Goal: Information Seeking & Learning: Learn about a topic

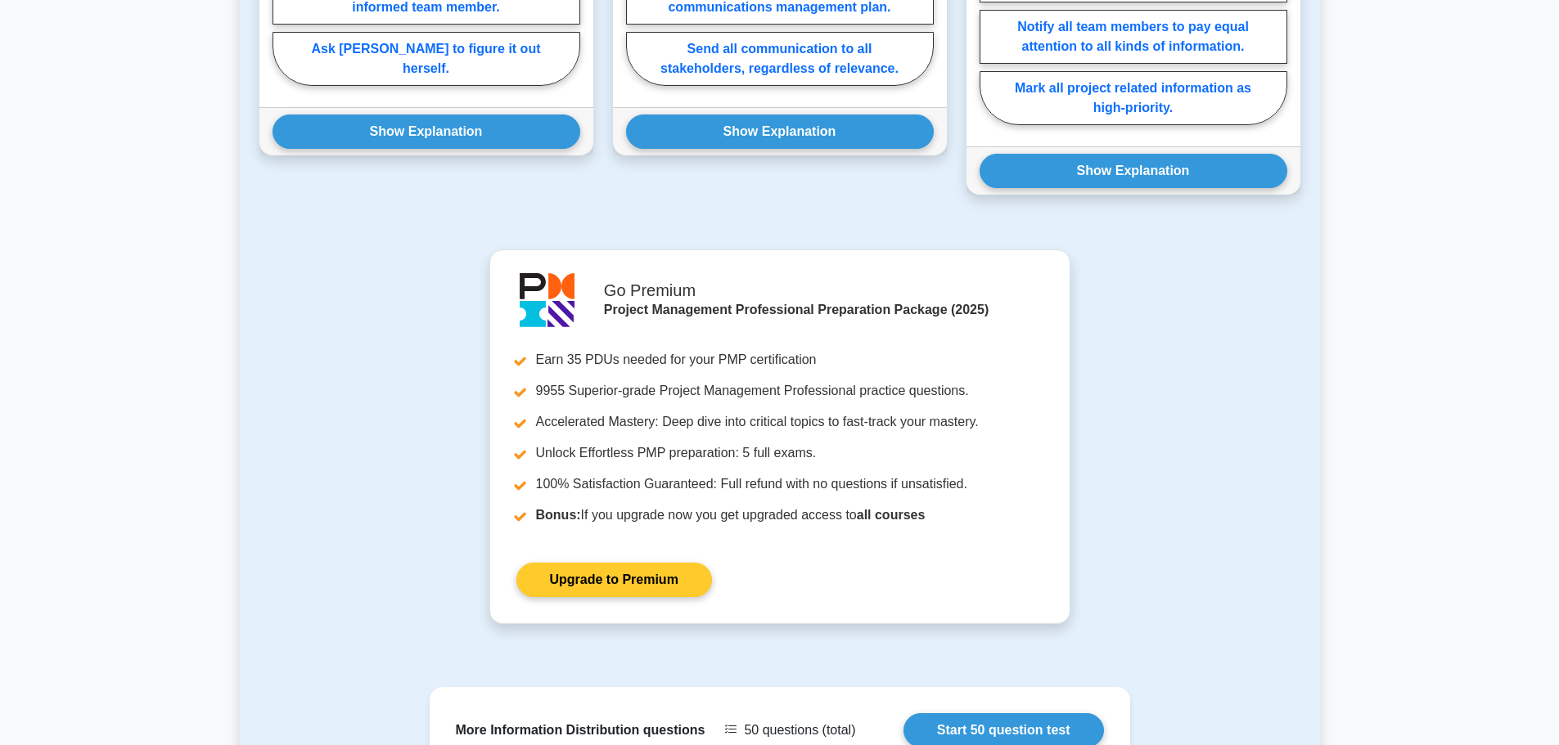
scroll to position [961, 0]
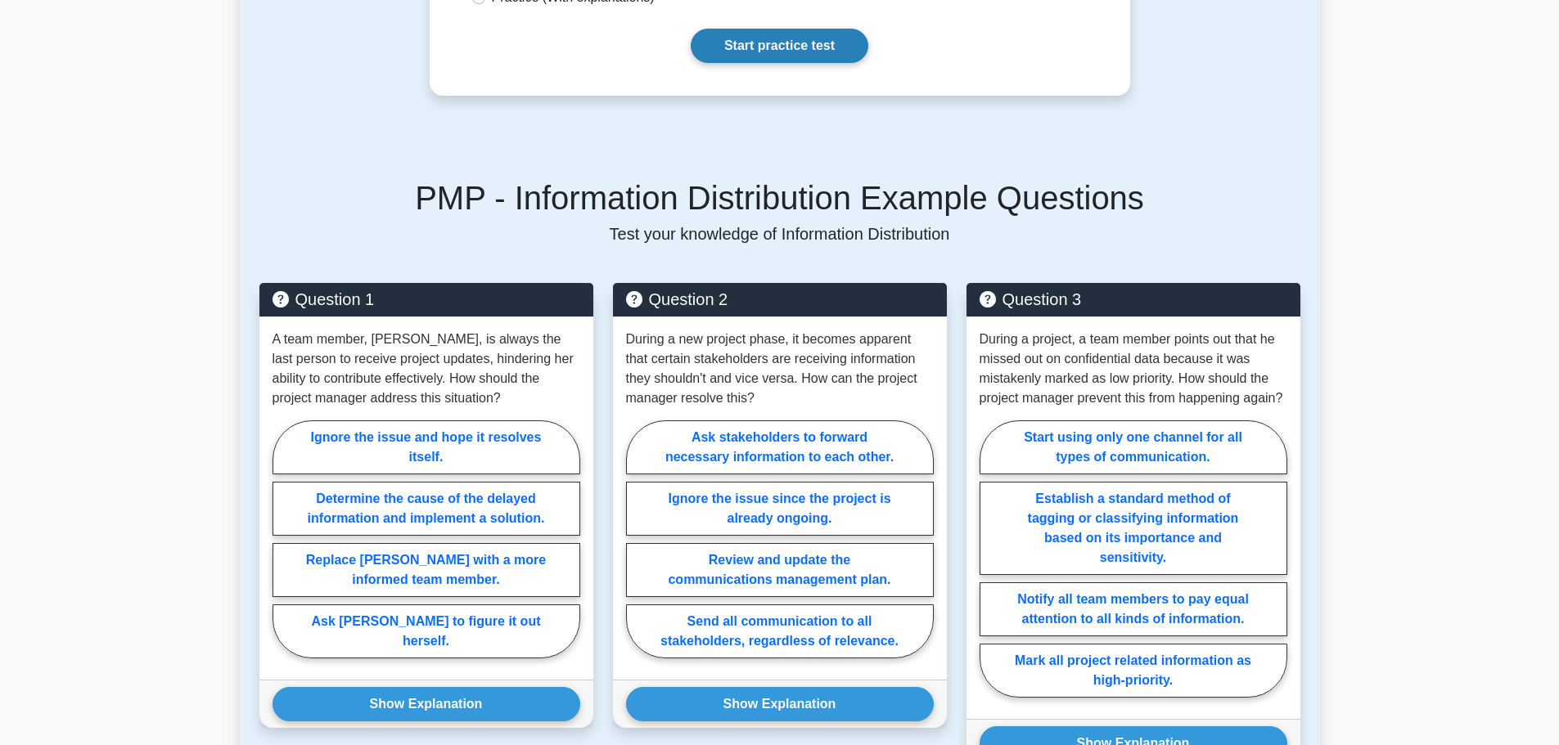
click at [793, 52] on link "Start practice test" at bounding box center [780, 46] width 178 height 34
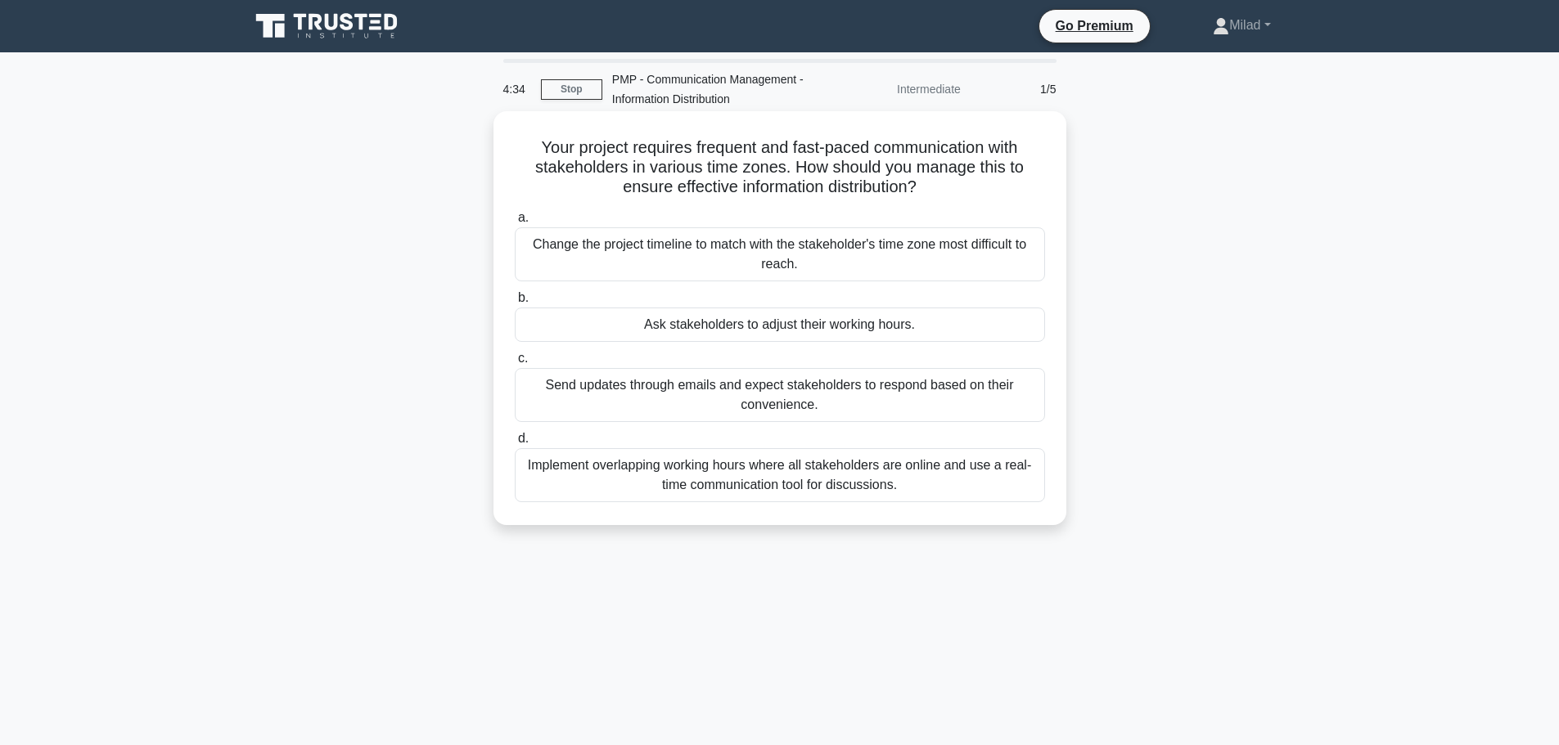
click at [895, 457] on div "Implement overlapping working hours where all stakeholders are online and use a…" at bounding box center [780, 475] width 530 height 54
click at [515, 444] on input "d. Implement overlapping working hours where all stakeholders are online and us…" at bounding box center [515, 439] width 0 height 11
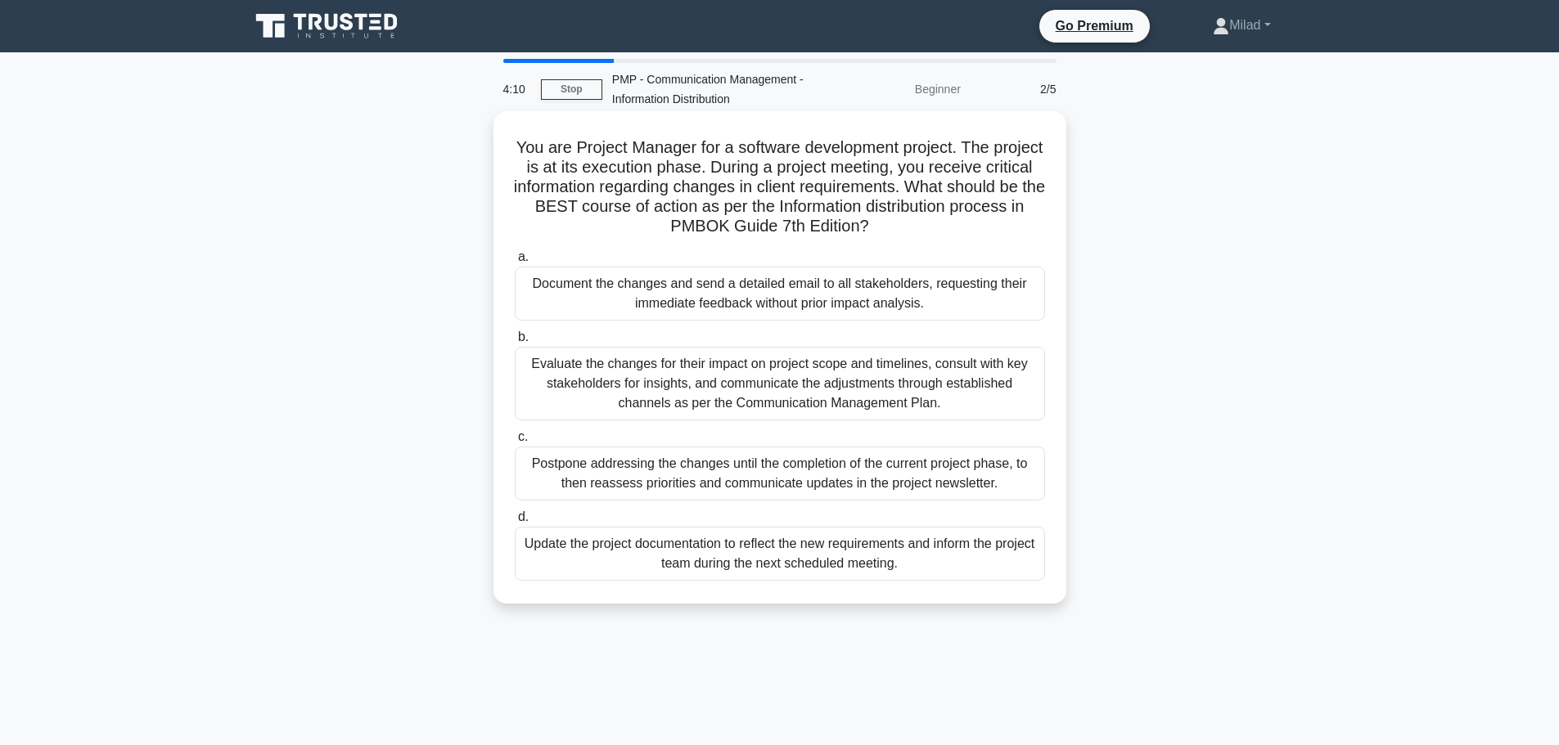
click at [686, 363] on div "Evaluate the changes for their impact on project scope and timelines, consult w…" at bounding box center [780, 384] width 530 height 74
click at [515, 343] on input "b. Evaluate the changes for their impact on project scope and timelines, consul…" at bounding box center [515, 337] width 0 height 11
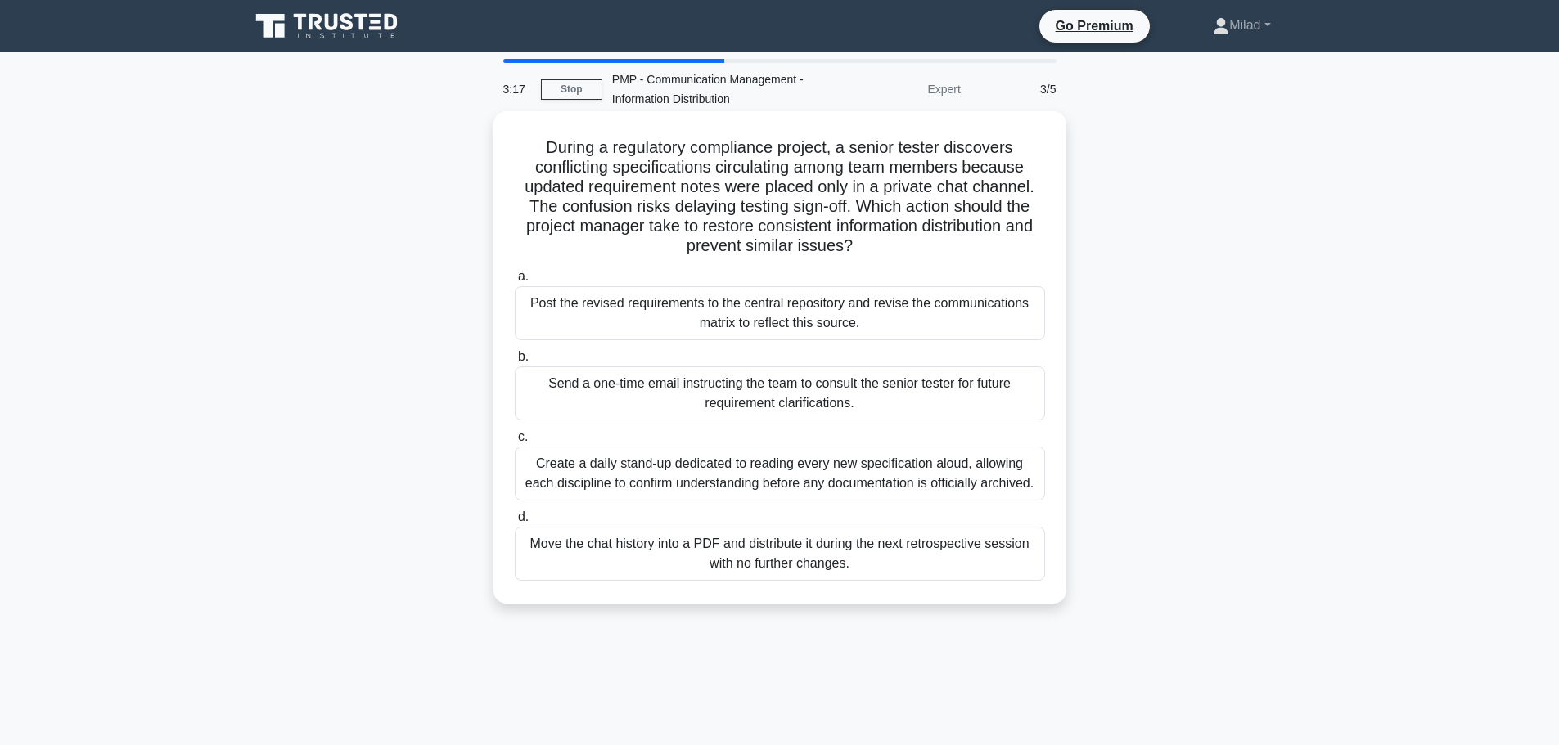
click at [646, 316] on div "Post the revised requirements to the central repository and revise the communic…" at bounding box center [780, 313] width 530 height 54
click at [515, 282] on input "a. Post the revised requirements to the central repository and revise the commu…" at bounding box center [515, 277] width 0 height 11
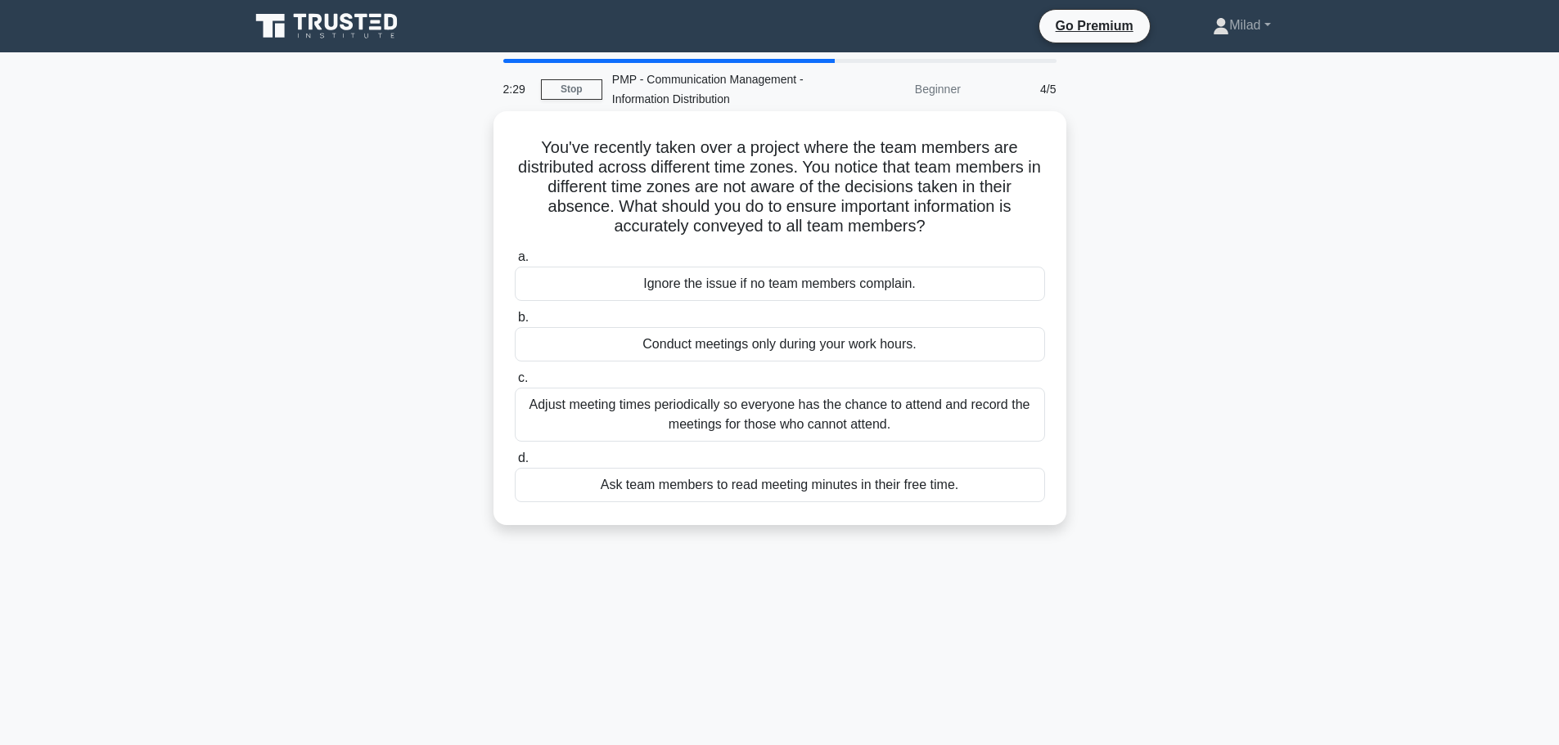
click at [815, 426] on div "Adjust meeting times periodically so everyone has the chance to attend and reco…" at bounding box center [780, 415] width 530 height 54
click at [515, 384] on input "c. Adjust meeting times periodically so everyone has the chance to attend and r…" at bounding box center [515, 378] width 0 height 11
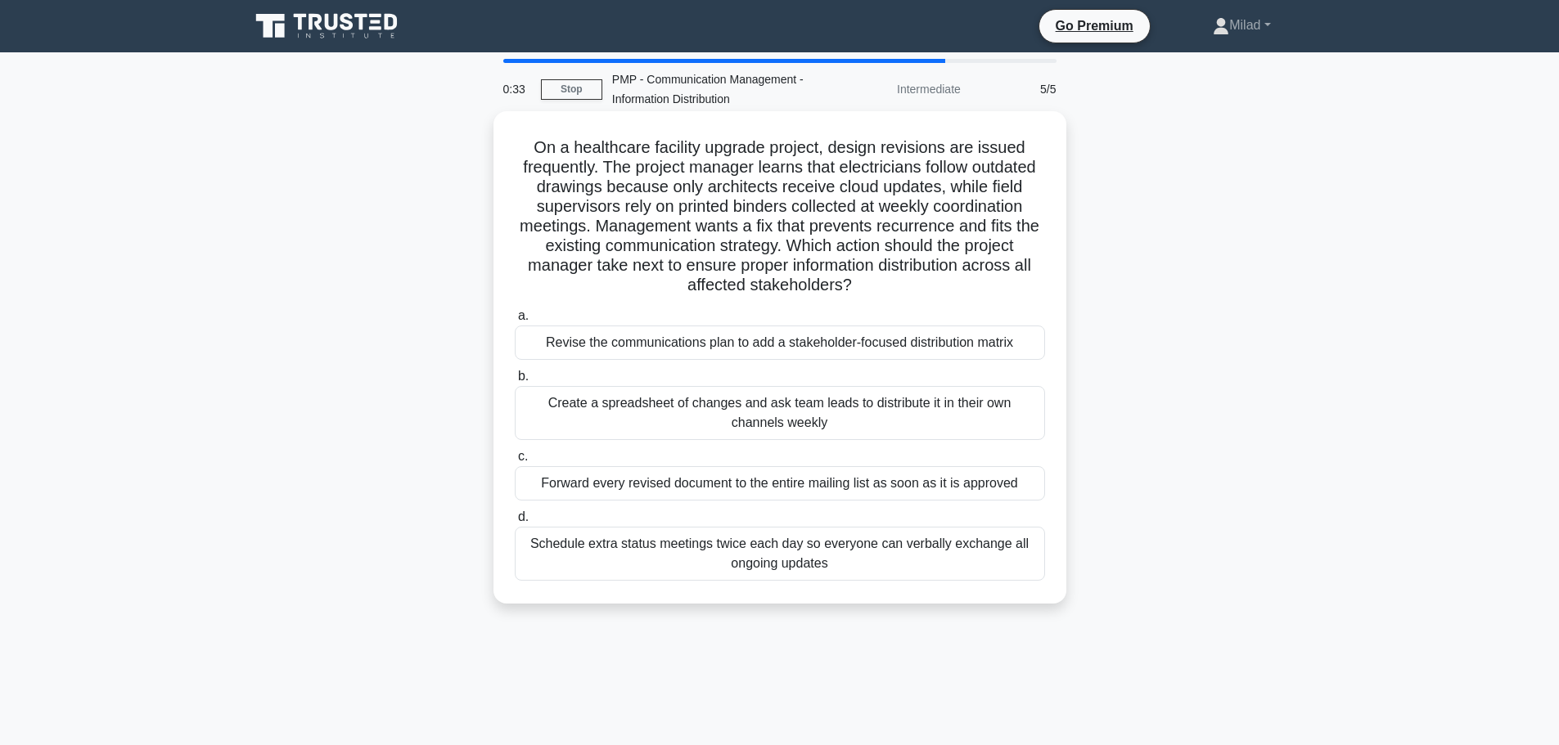
click at [741, 349] on div "Revise the communications plan to add a stakeholder-focused distribution matrix" at bounding box center [780, 343] width 530 height 34
click at [515, 322] on input "a. Revise the communications plan to add a stakeholder-focused distribution mat…" at bounding box center [515, 316] width 0 height 11
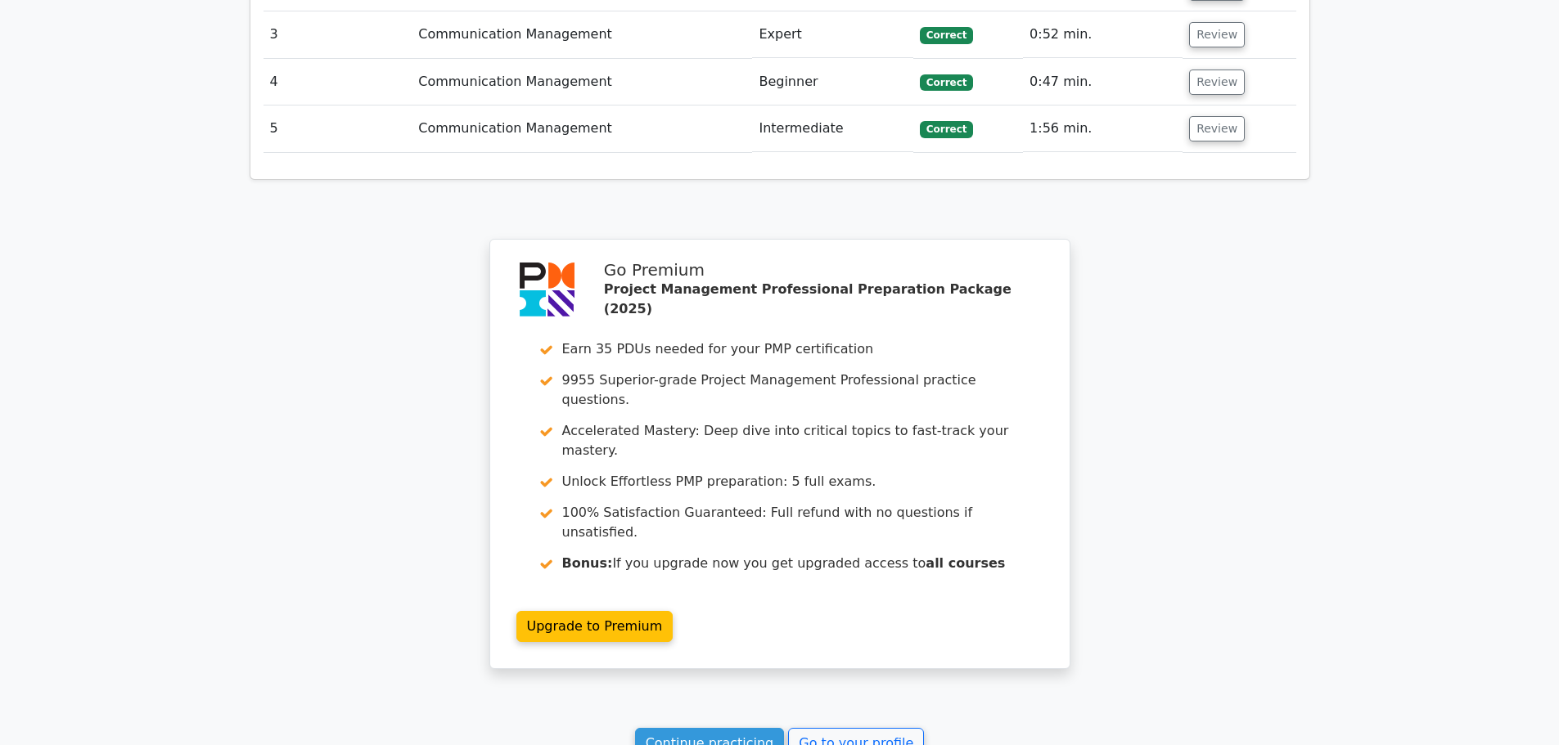
scroll to position [2403, 0]
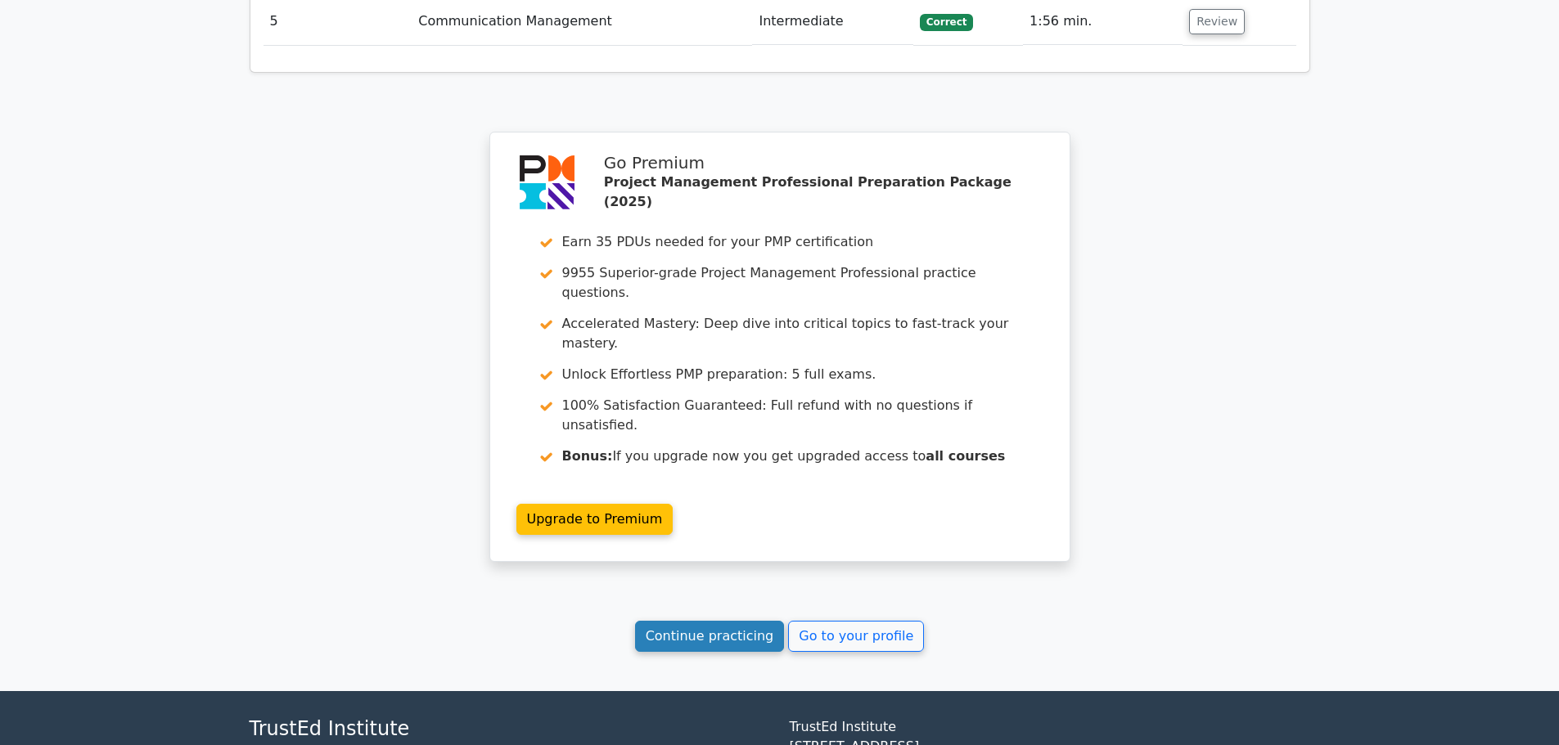
click at [727, 621] on link "Continue practicing" at bounding box center [710, 636] width 150 height 31
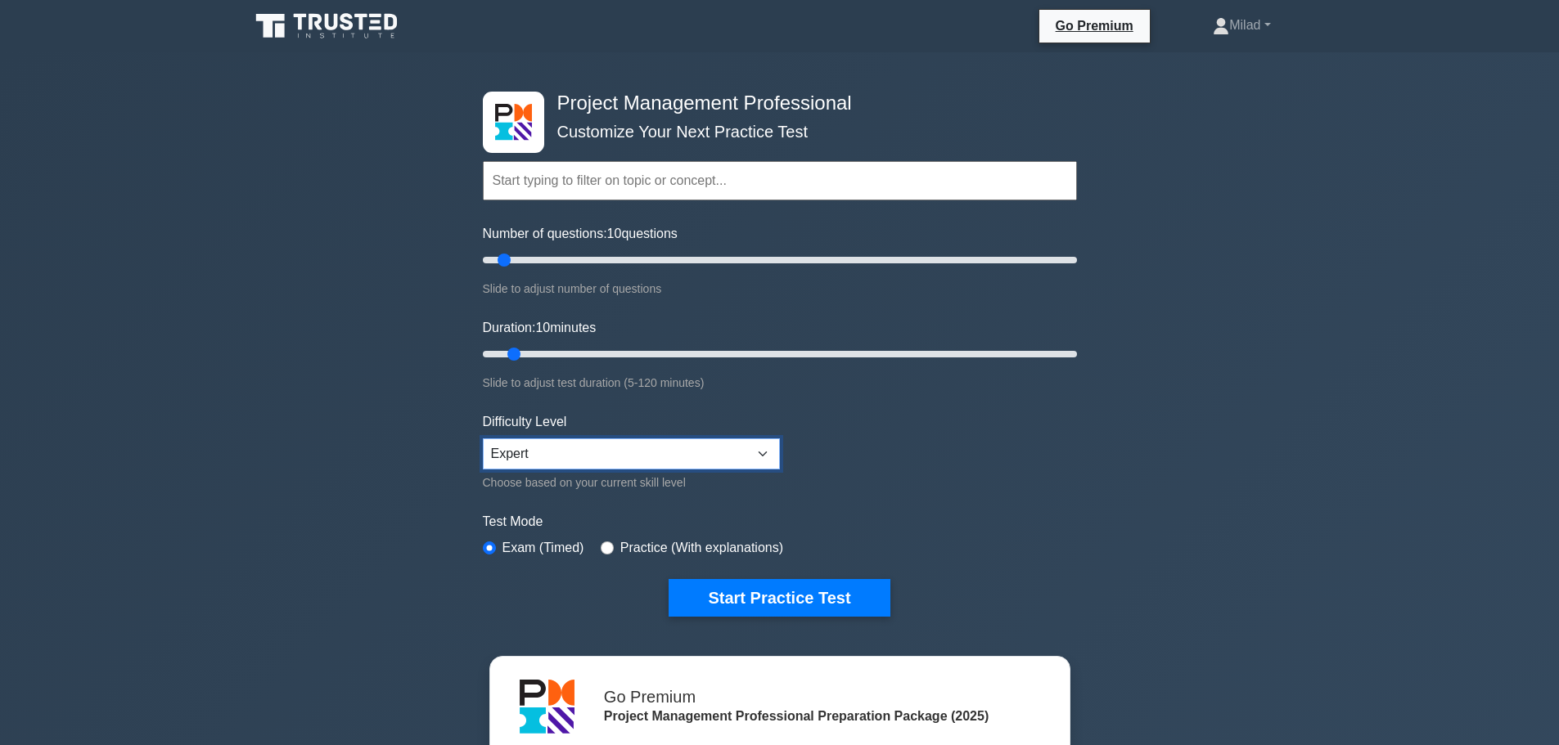
click at [593, 461] on select "Beginner Intermediate Expert" at bounding box center [631, 454] width 297 height 31
click at [1050, 501] on form "Topics Scope Management Time Management Cost Management Quality Management Risk…" at bounding box center [780, 364] width 594 height 506
click at [578, 257] on input "Number of questions: 35 questions" at bounding box center [780, 260] width 594 height 20
click at [561, 260] on input "Number of questions: 35 questions" at bounding box center [780, 260] width 594 height 20
click at [543, 261] on input "Number of questions: 25 questions" at bounding box center [780, 260] width 594 height 20
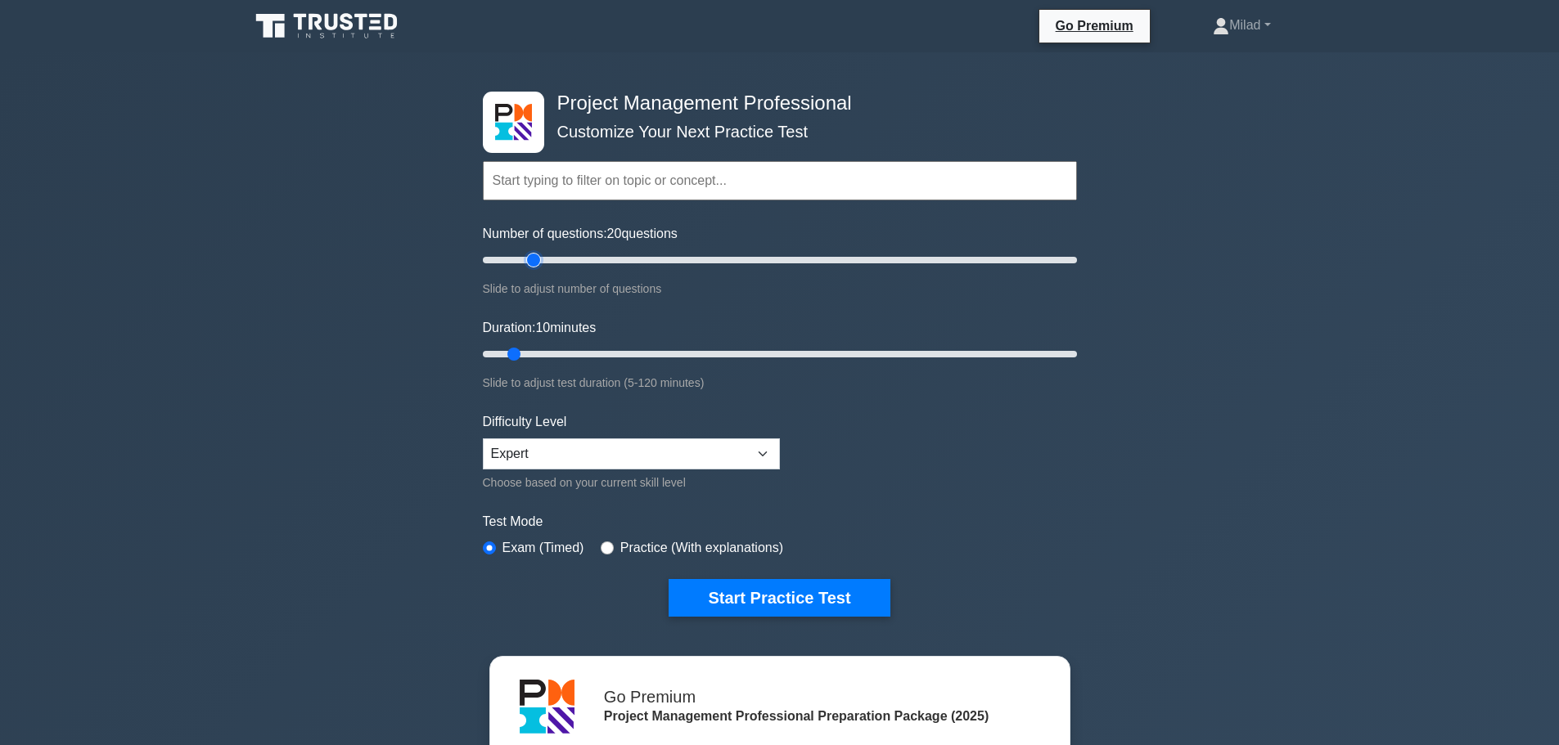
type input "20"
click at [540, 260] on input "Number of questions: 20 questions" at bounding box center [780, 260] width 594 height 20
click at [615, 354] on input "Duration: 10 minutes" at bounding box center [780, 355] width 594 height 20
click at [662, 351] on input "Duration: 40 minutes" at bounding box center [780, 355] width 594 height 20
click at [678, 352] on input "Duration: 40 minutes" at bounding box center [780, 355] width 594 height 20
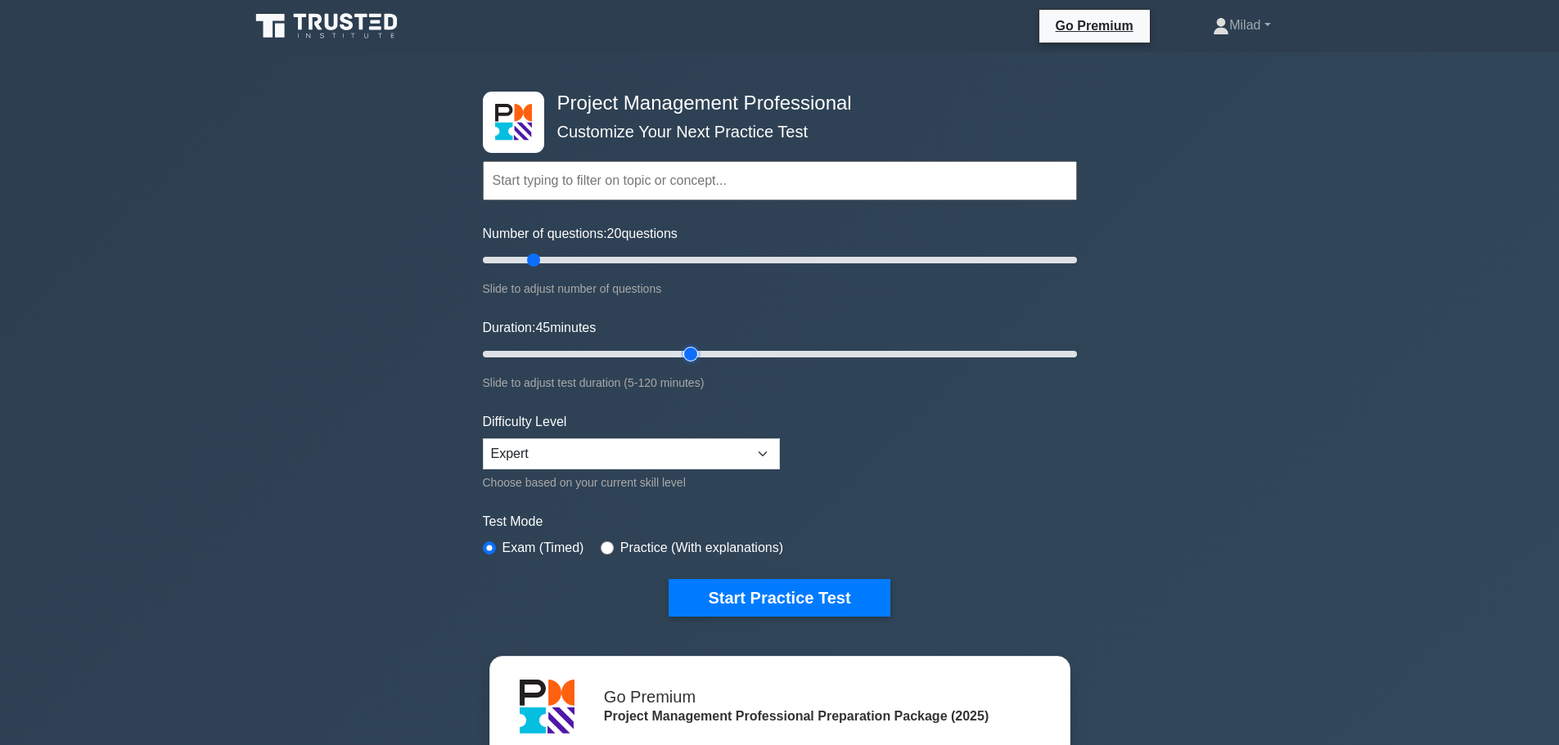
click at [697, 354] on input "Duration: 45 minutes" at bounding box center [780, 355] width 594 height 20
type input "50"
click at [725, 350] on input "Duration: 45 minutes" at bounding box center [780, 355] width 594 height 20
click at [798, 604] on button "Start Practice Test" at bounding box center [779, 598] width 221 height 38
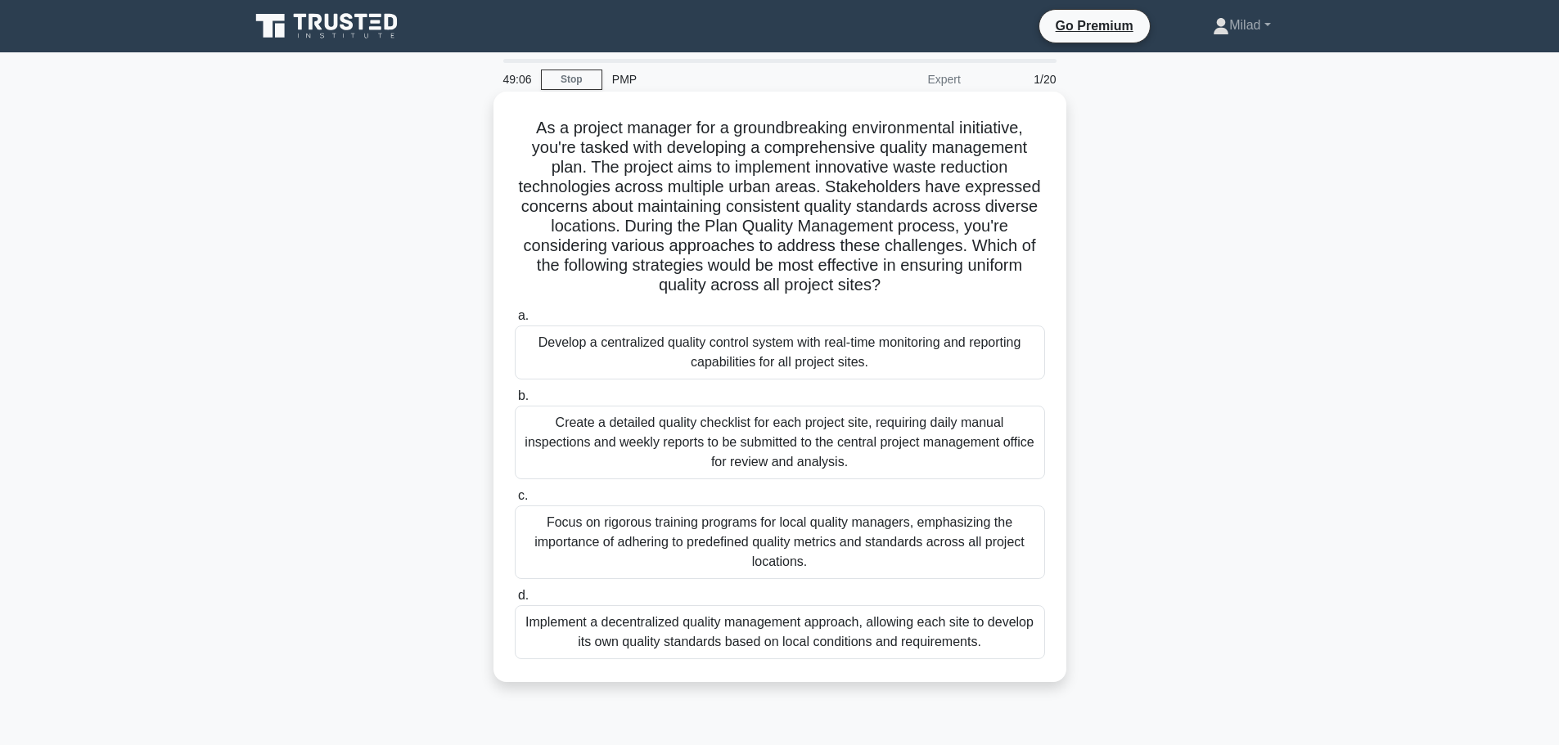
click at [580, 358] on div "Develop a centralized quality control system with real-time monitoring and repo…" at bounding box center [780, 353] width 530 height 54
click at [515, 322] on input "a. Develop a centralized quality control system with real-time monitoring and r…" at bounding box center [515, 316] width 0 height 11
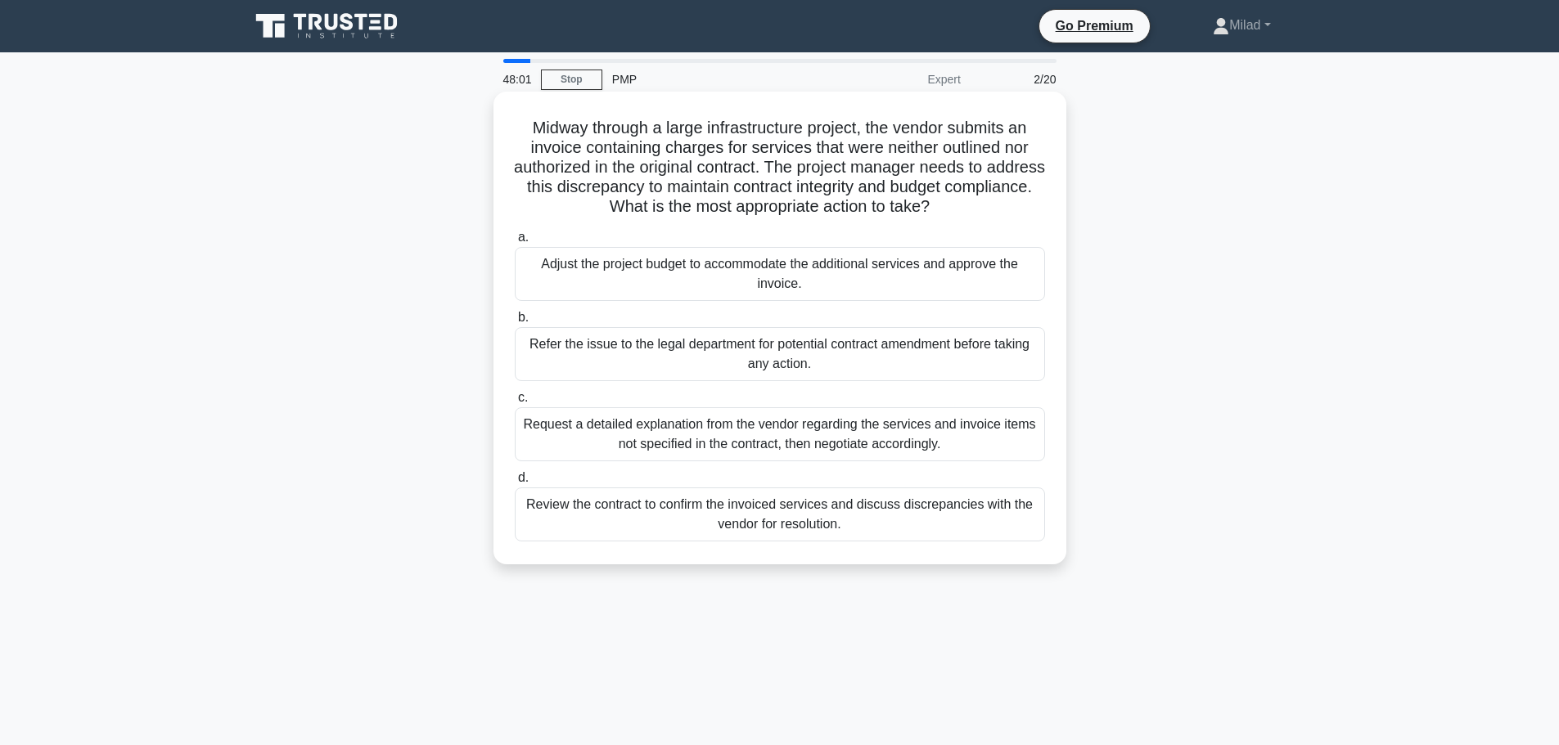
click at [958, 189] on h5 "Midway through a large infrastructure project, the vendor submits an invoice co…" at bounding box center [780, 168] width 534 height 100
click at [583, 206] on h5 "Midway through a large infrastructure project, the vendor submits an invoice co…" at bounding box center [780, 168] width 534 height 100
click at [617, 432] on div "Request a detailed explanation from the vendor regarding the services and invoi…" at bounding box center [780, 435] width 530 height 54
click at [515, 403] on input "c. Request a detailed explanation from the vendor regarding the services and in…" at bounding box center [515, 398] width 0 height 11
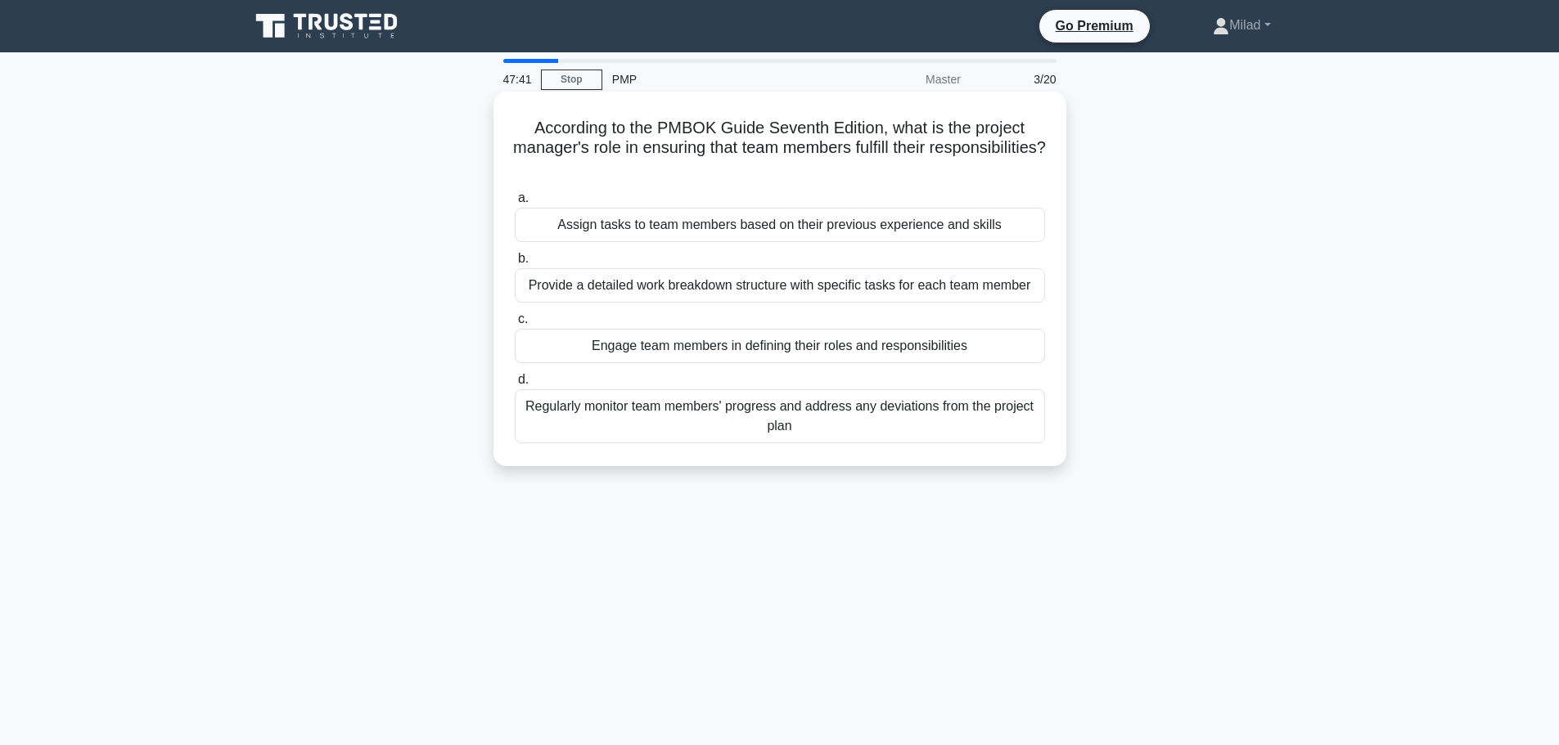
click at [725, 349] on div "Engage team members in defining their roles and responsibilities" at bounding box center [780, 346] width 530 height 34
click at [515, 325] on input "c. Engage team members in defining their roles and responsibilities" at bounding box center [515, 319] width 0 height 11
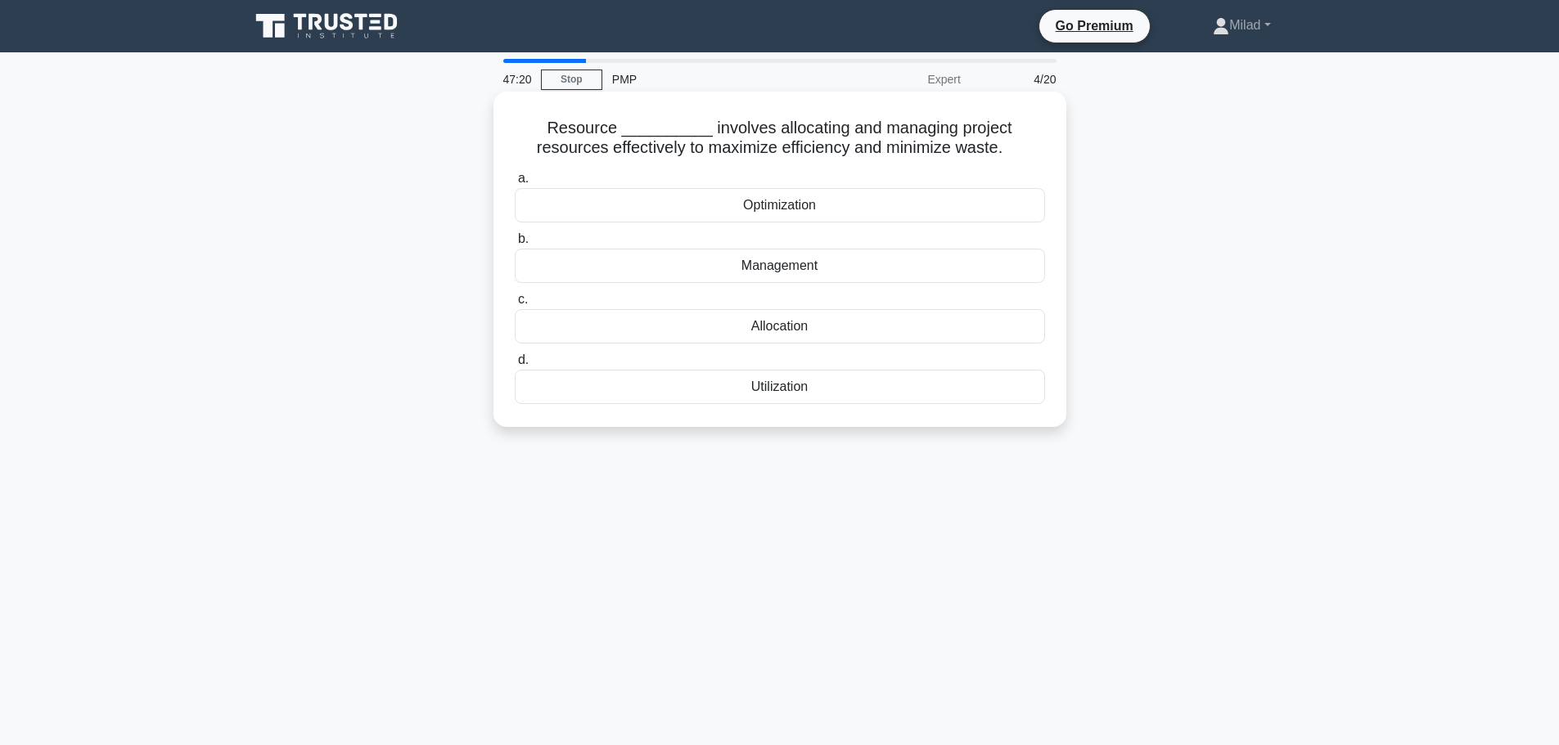
click at [770, 211] on div "Optimization" at bounding box center [780, 205] width 530 height 34
click at [515, 184] on input "a. Optimization" at bounding box center [515, 178] width 0 height 11
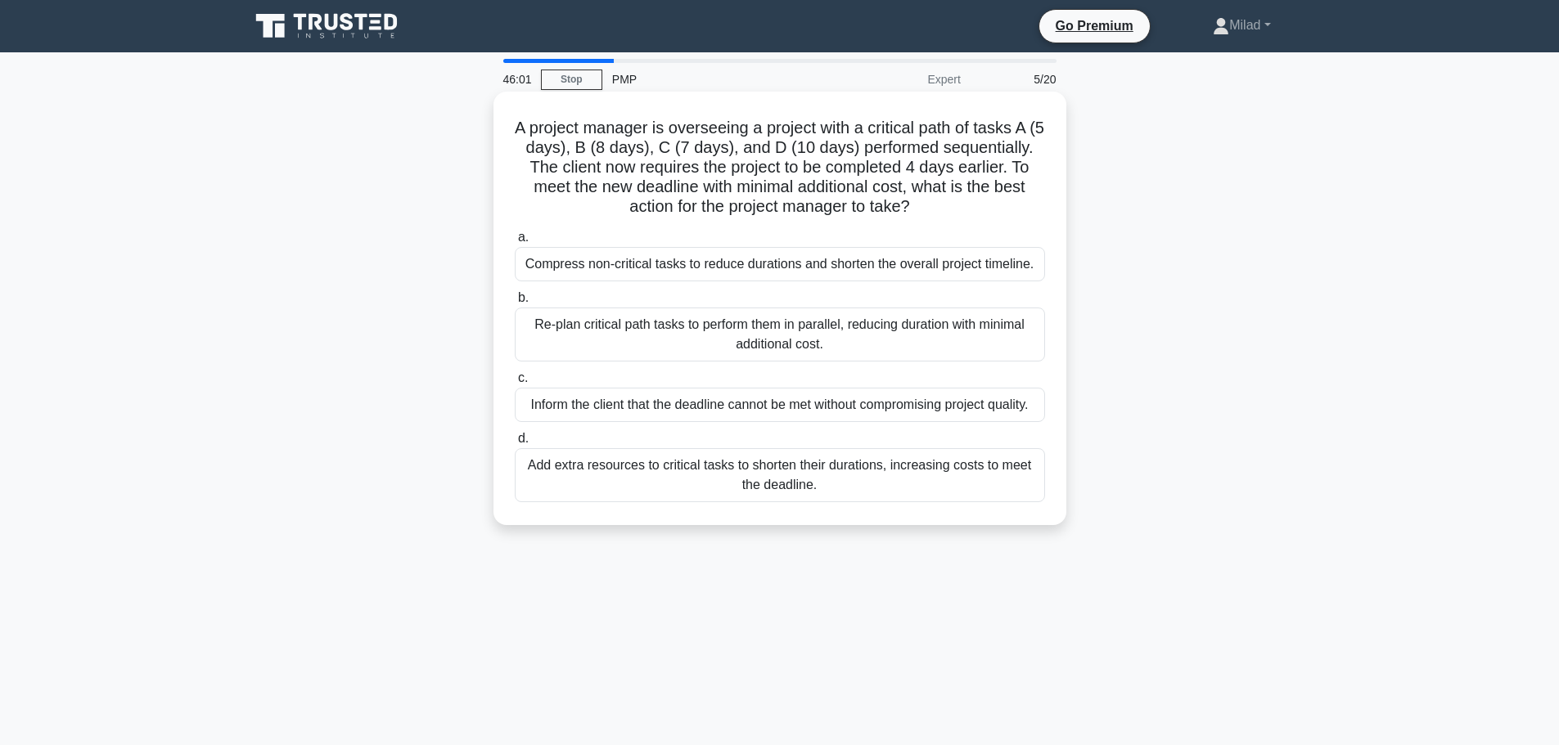
click at [751, 332] on div "Re-plan critical path tasks to perform them in parallel, reducing duration with…" at bounding box center [780, 335] width 530 height 54
click at [515, 304] on input "b. Re-plan critical path tasks to perform them in parallel, reducing duration w…" at bounding box center [515, 298] width 0 height 11
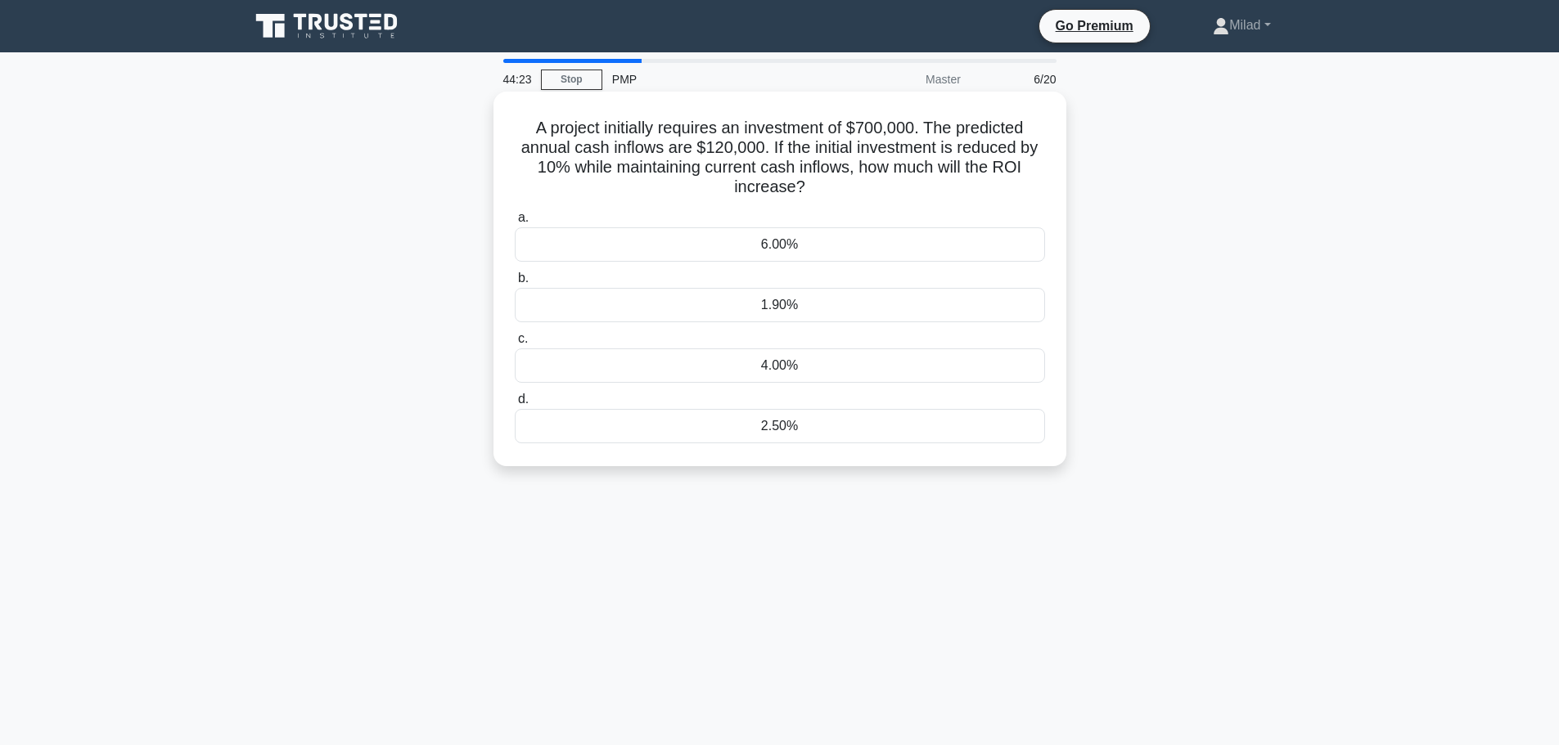
click at [754, 299] on div "1.90%" at bounding box center [780, 305] width 530 height 34
click at [515, 284] on input "b. 1.90%" at bounding box center [515, 278] width 0 height 11
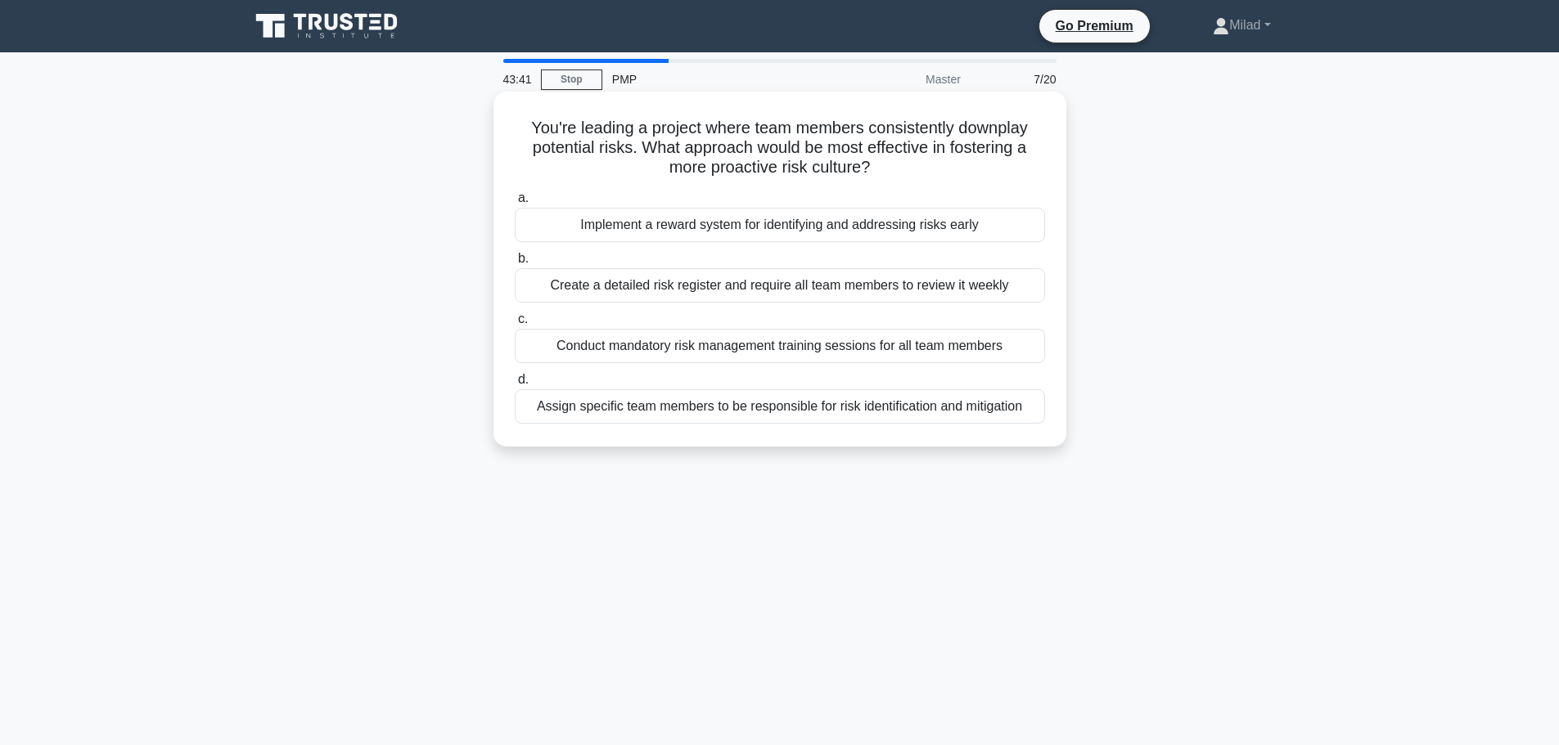
click at [593, 232] on div "Implement a reward system for identifying and addressing risks early" at bounding box center [780, 225] width 530 height 34
click at [515, 204] on input "a. Implement a reward system for identifying and addressing risks early" at bounding box center [515, 198] width 0 height 11
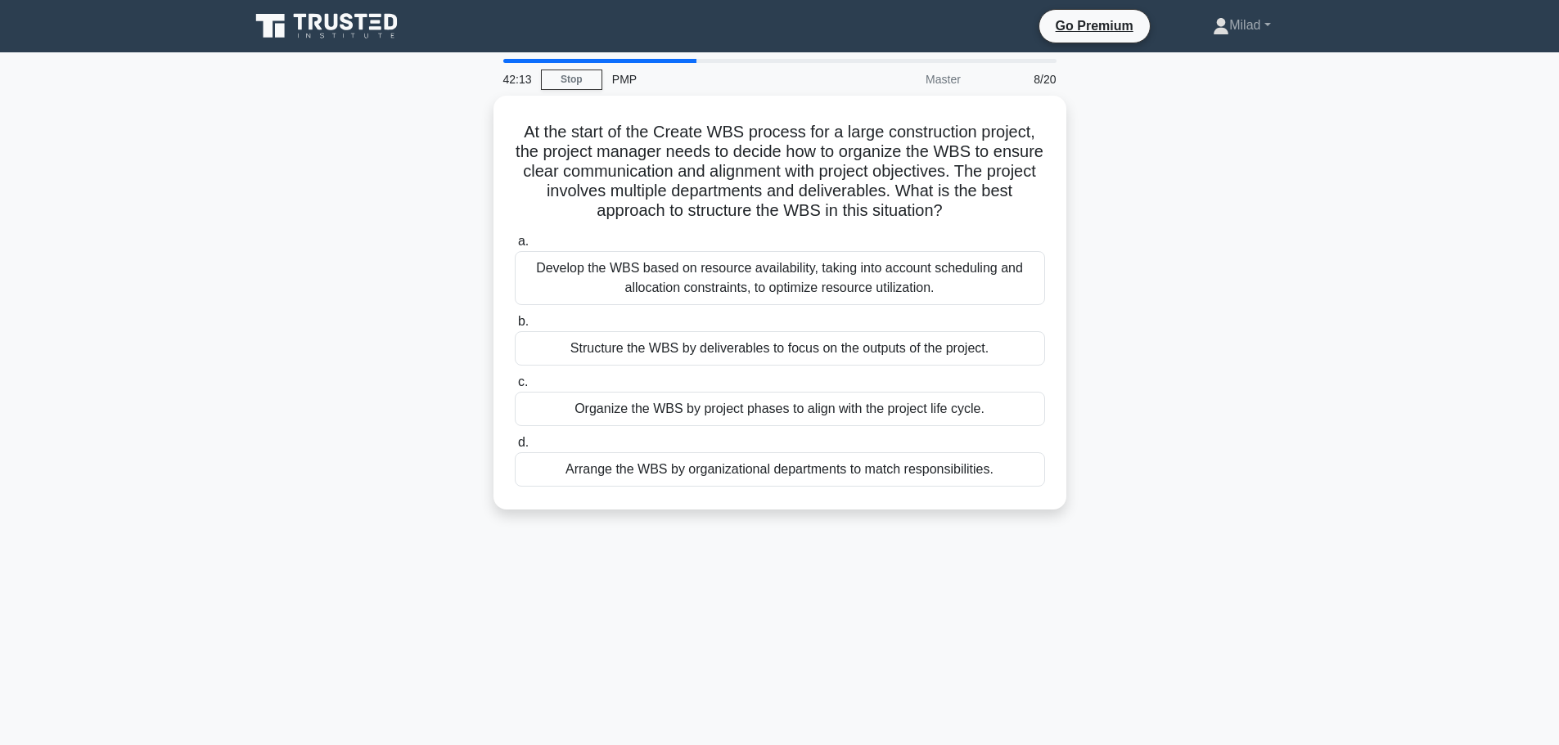
drag, startPoint x: 517, startPoint y: 126, endPoint x: 1239, endPoint y: 615, distance: 871.5
click at [1239, 615] on div "42:13 Stop PMP Master 8/20 At the start of the Create WBS process for a large c…" at bounding box center [780, 468] width 1080 height 818
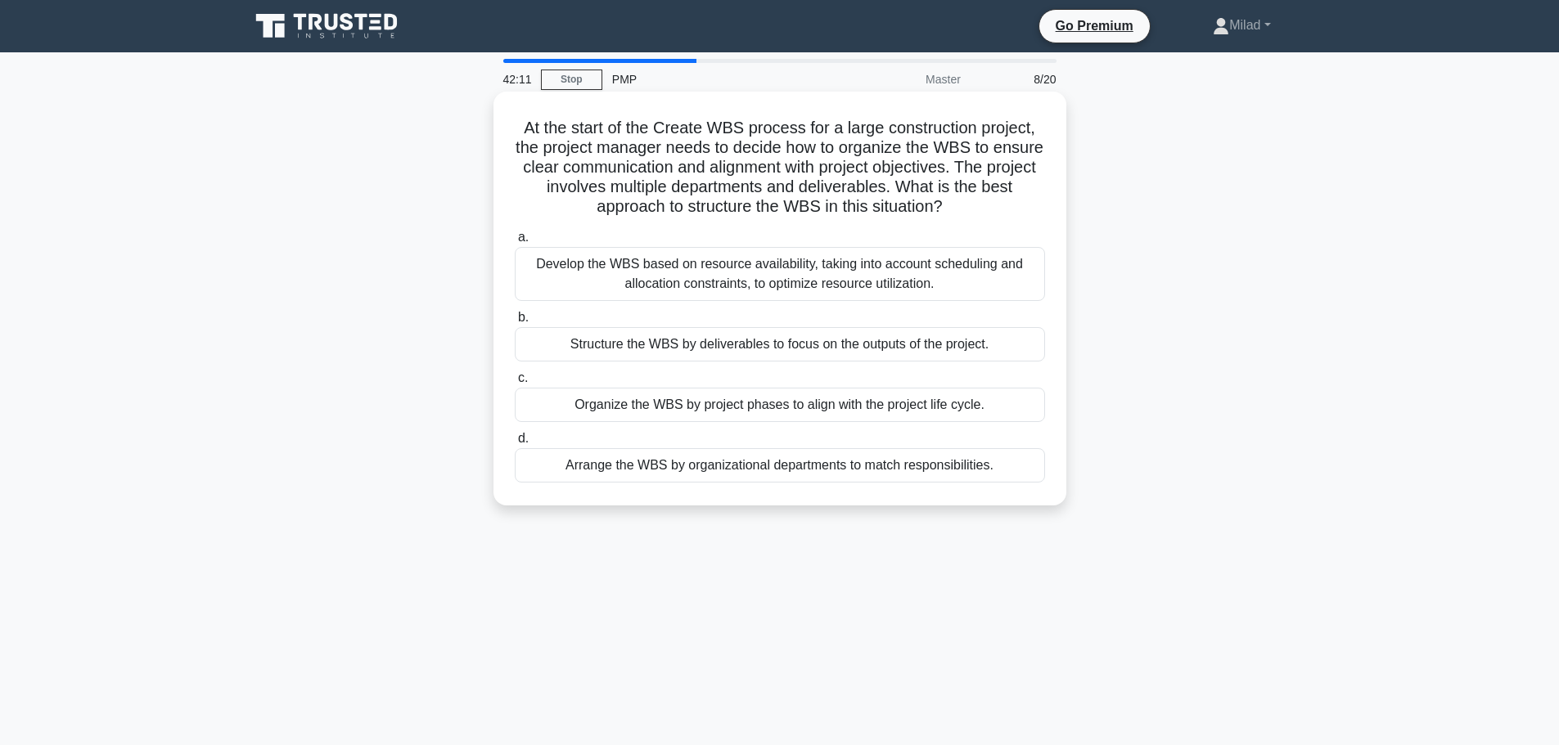
copy div "At the start of the Create WBS process for a large construction project, the pr…"
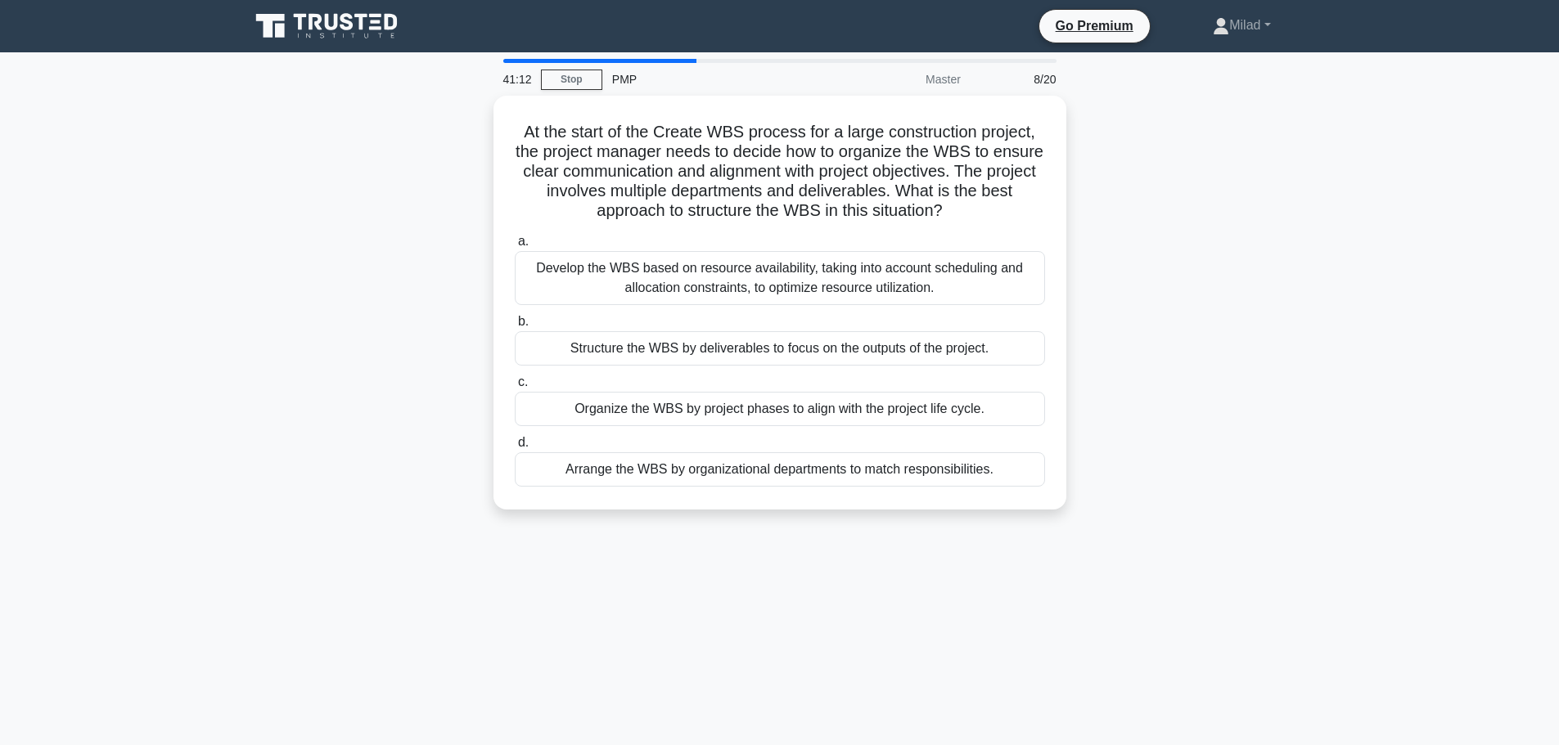
click at [844, 583] on div "41:12 Stop PMP Master 8/20 At the start of the Create WBS process for a large c…" at bounding box center [780, 468] width 1080 height 818
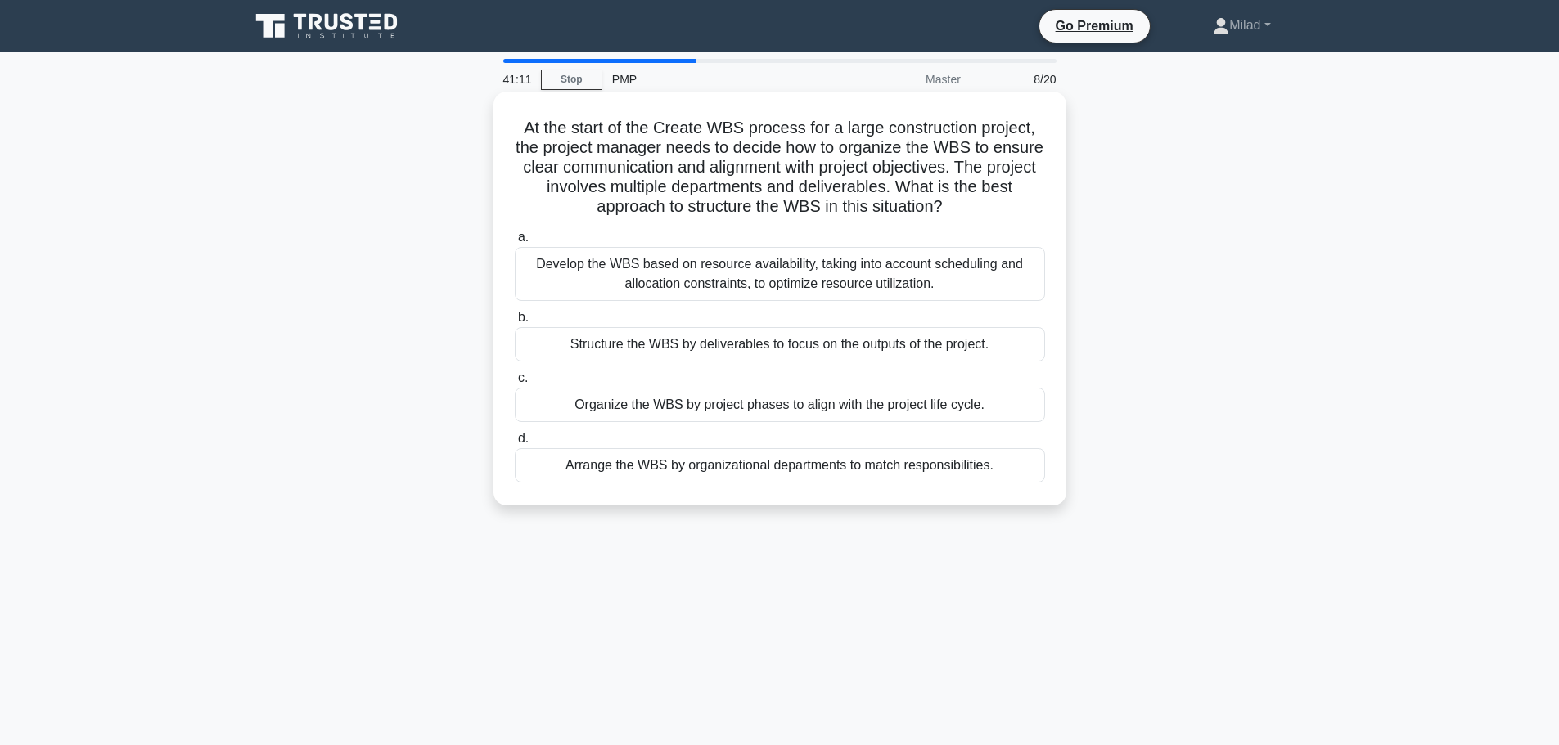
click at [665, 343] on div "Structure the WBS by deliverables to focus on the outputs of the project." at bounding box center [780, 344] width 530 height 34
click at [515, 323] on input "b. Structure the WBS by deliverables to focus on the outputs of the project." at bounding box center [515, 318] width 0 height 11
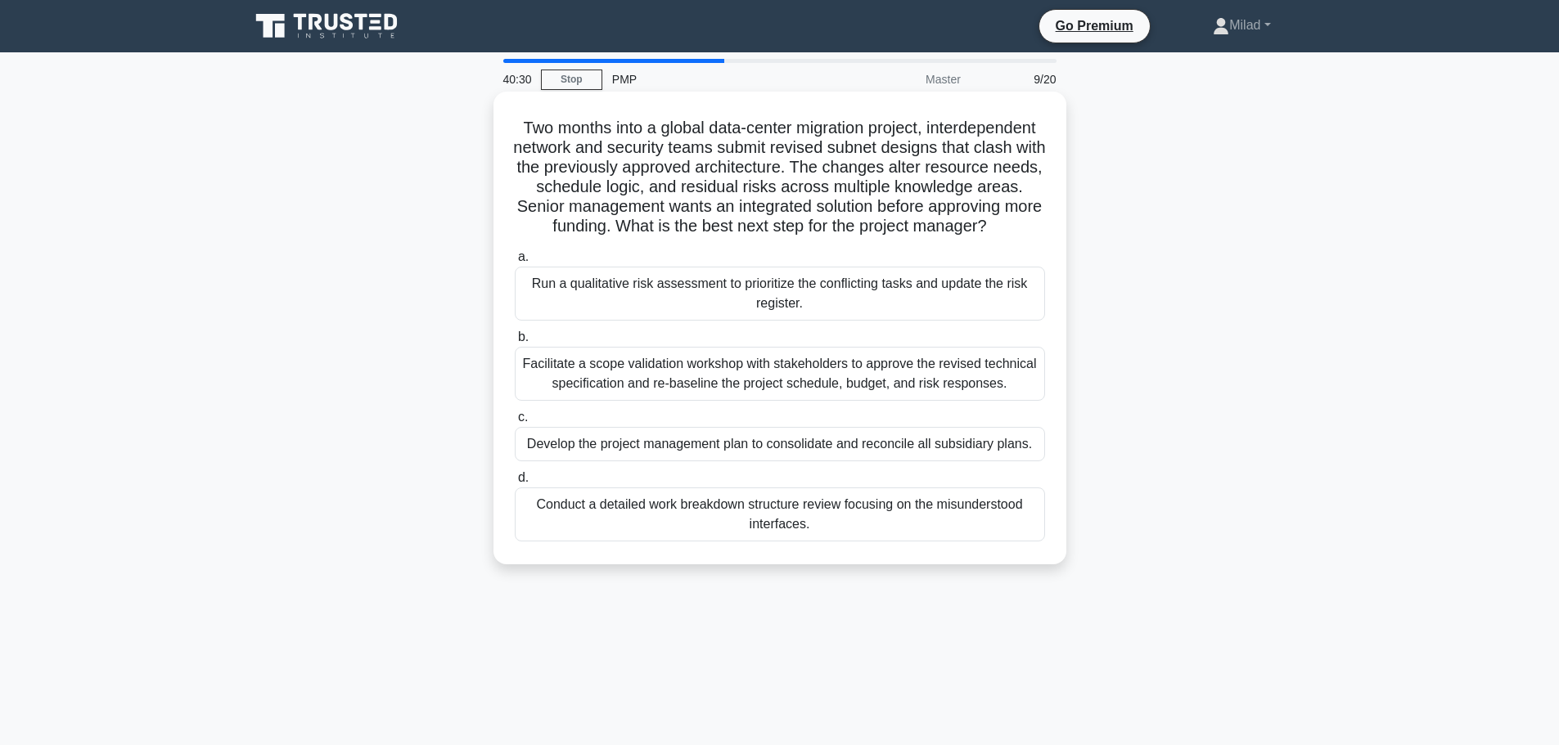
click at [925, 263] on div "Two months into a global data-center migration project, interdependent network …" at bounding box center [780, 328] width 560 height 460
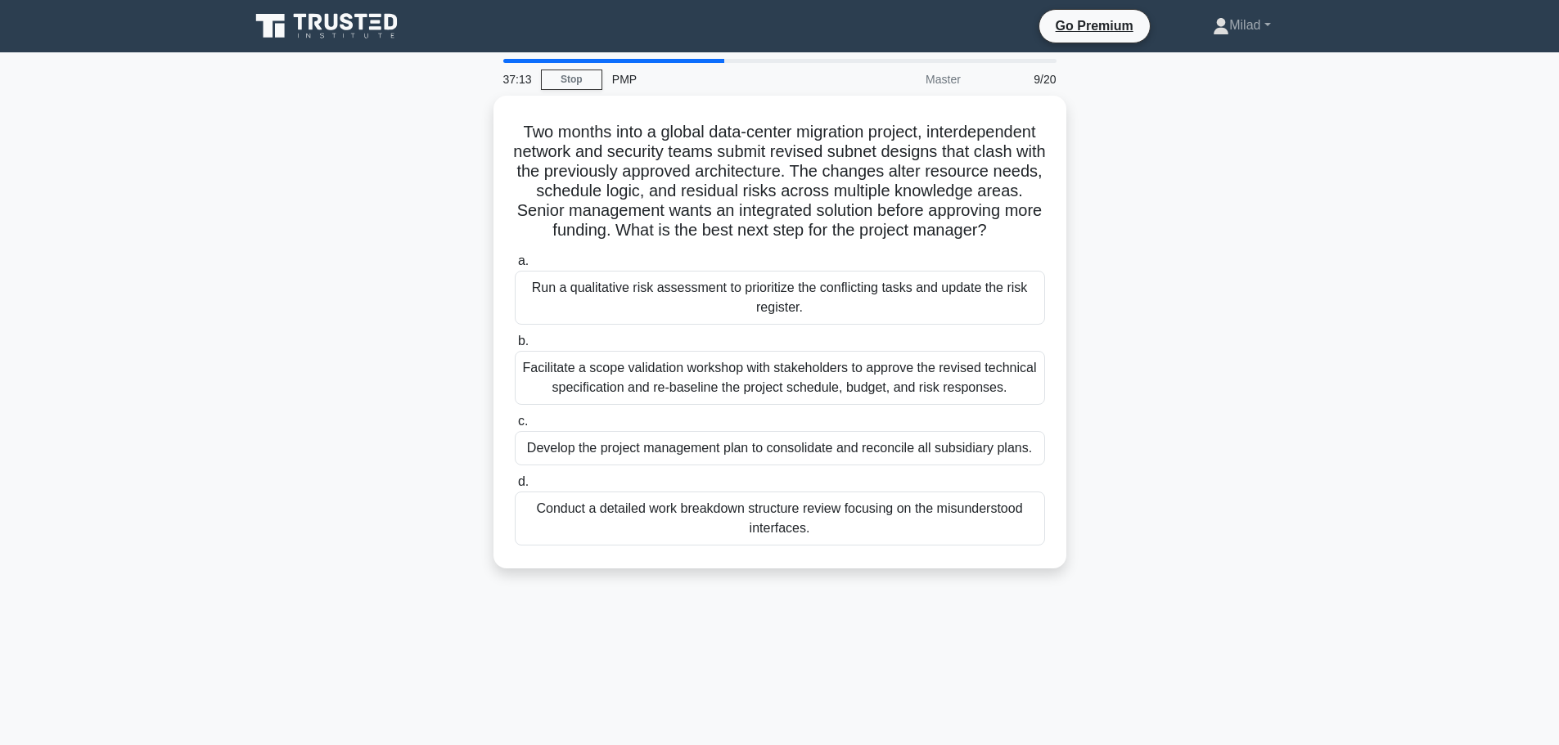
scroll to position [138, 0]
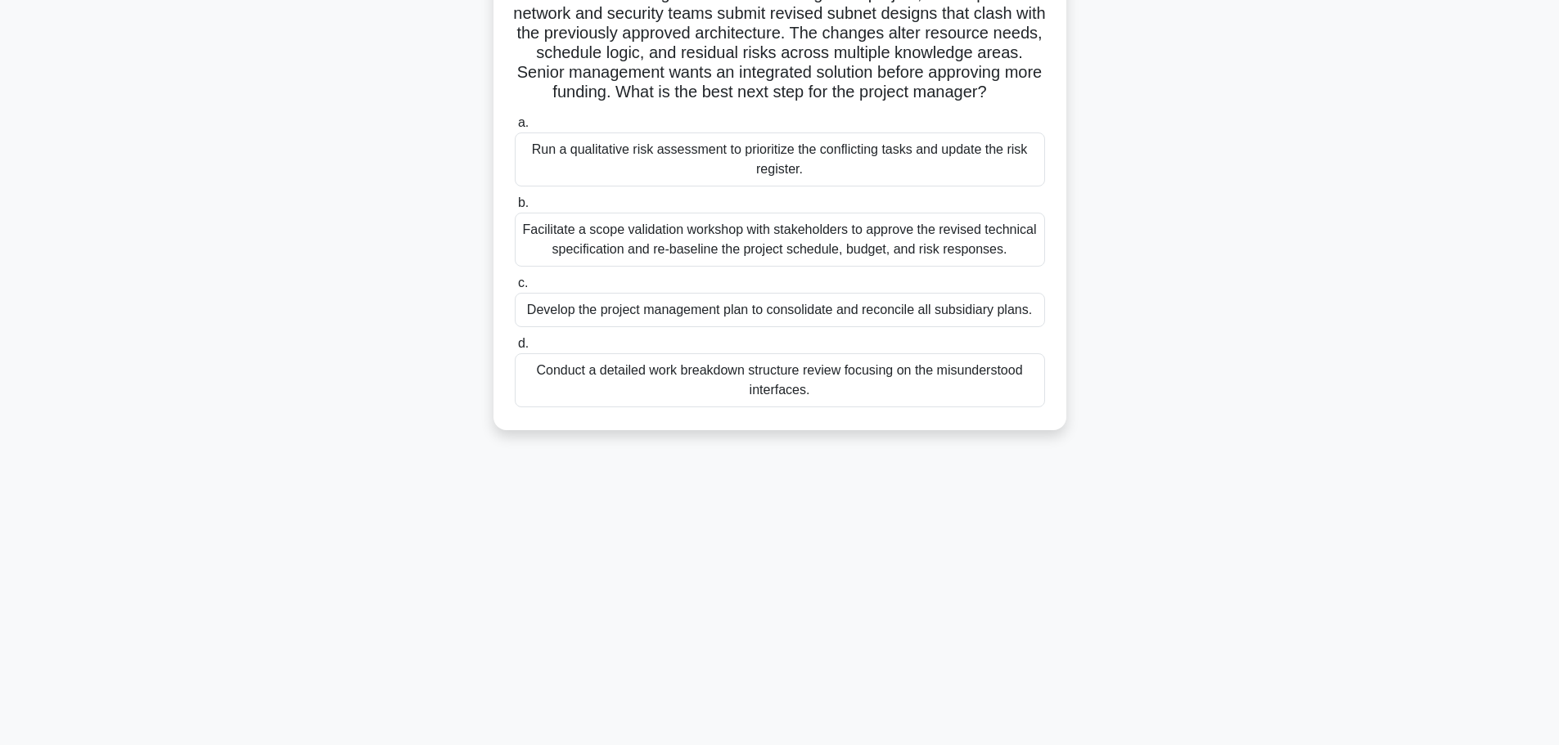
drag, startPoint x: 569, startPoint y: 124, endPoint x: 1095, endPoint y: 592, distance: 703.7
click at [1095, 592] on div "37:12 Stop PMP Master 9/20 Two months into a global data-center migration proje…" at bounding box center [780, 330] width 1080 height 818
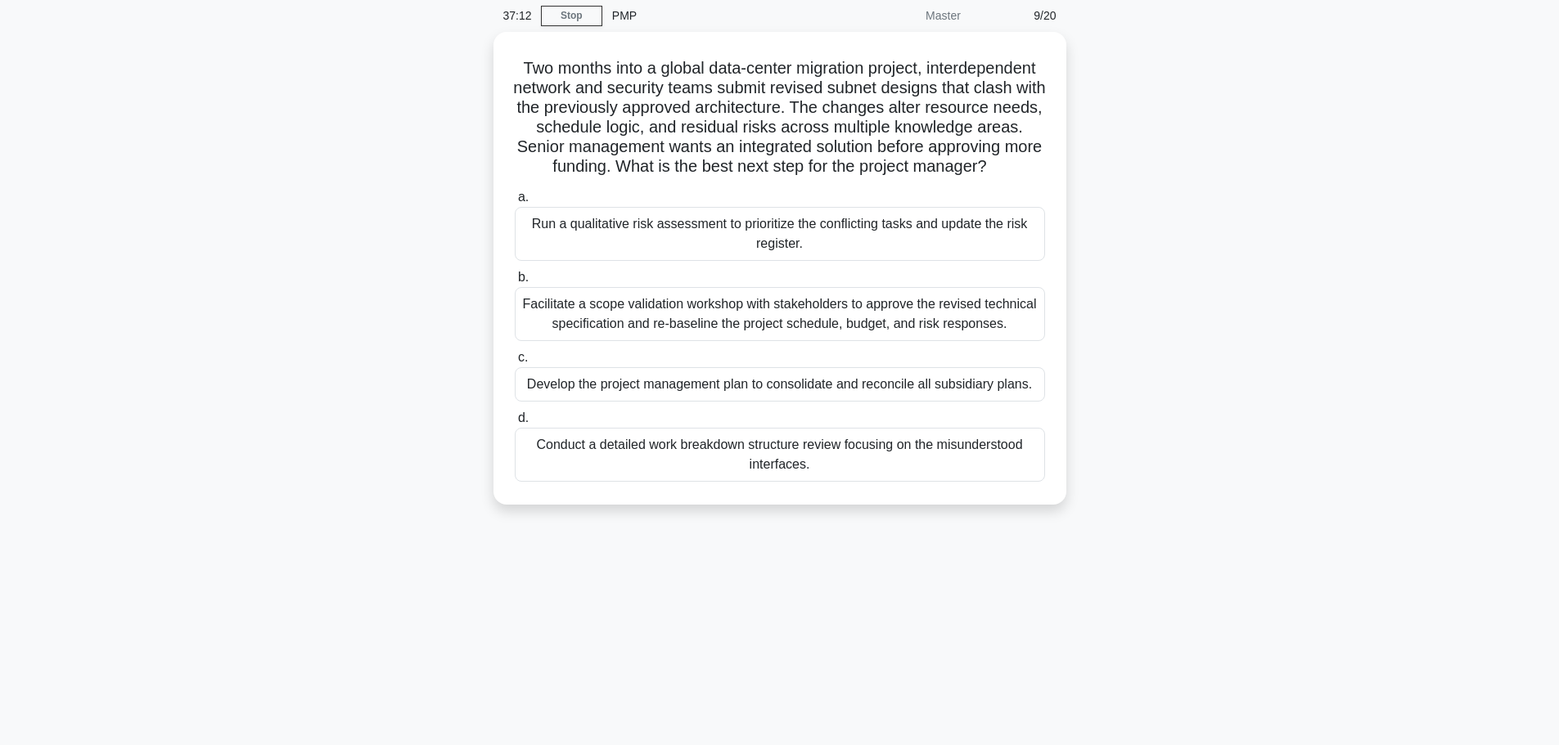
scroll to position [0, 0]
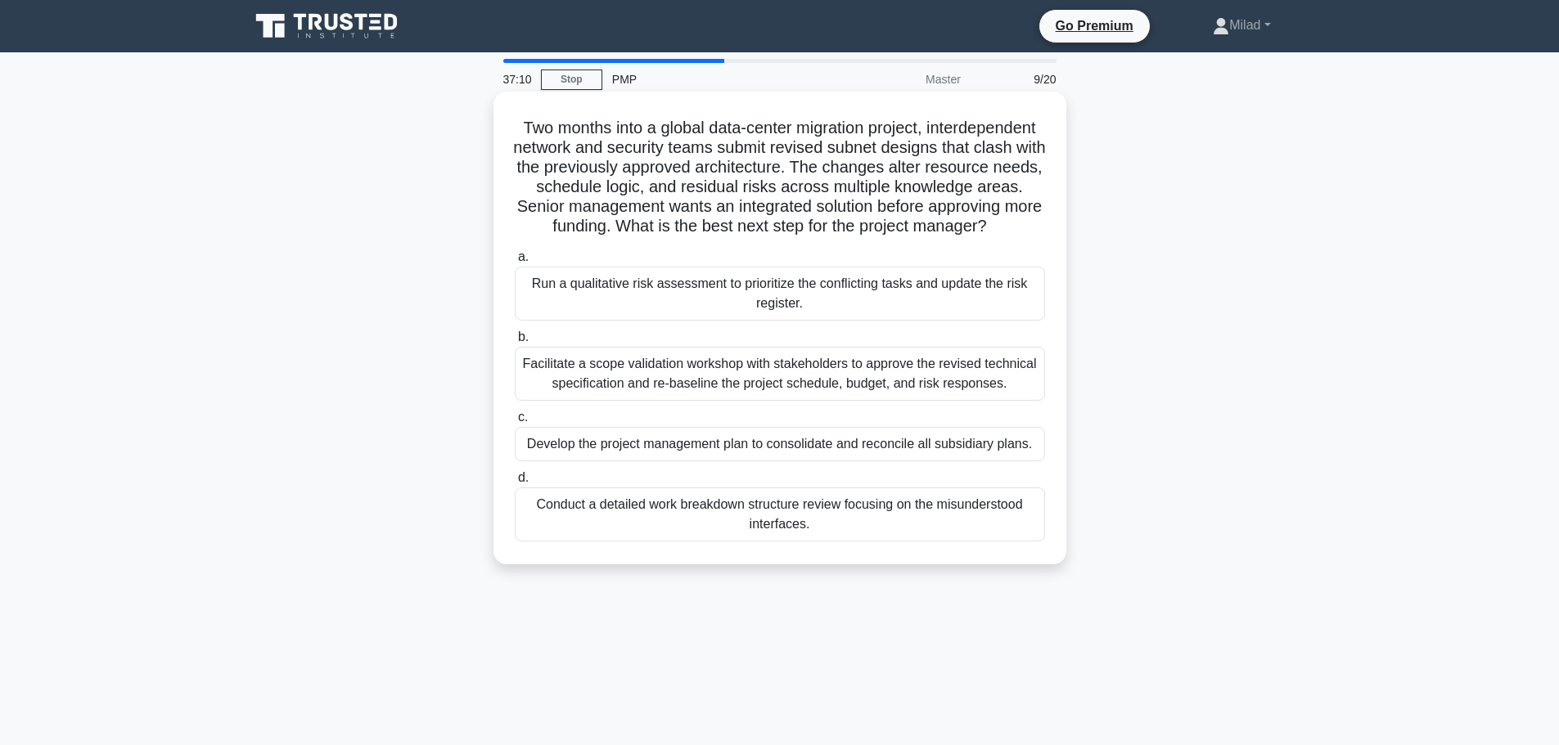
copy div "Two months into a global data-center migration project, interdependent network …"
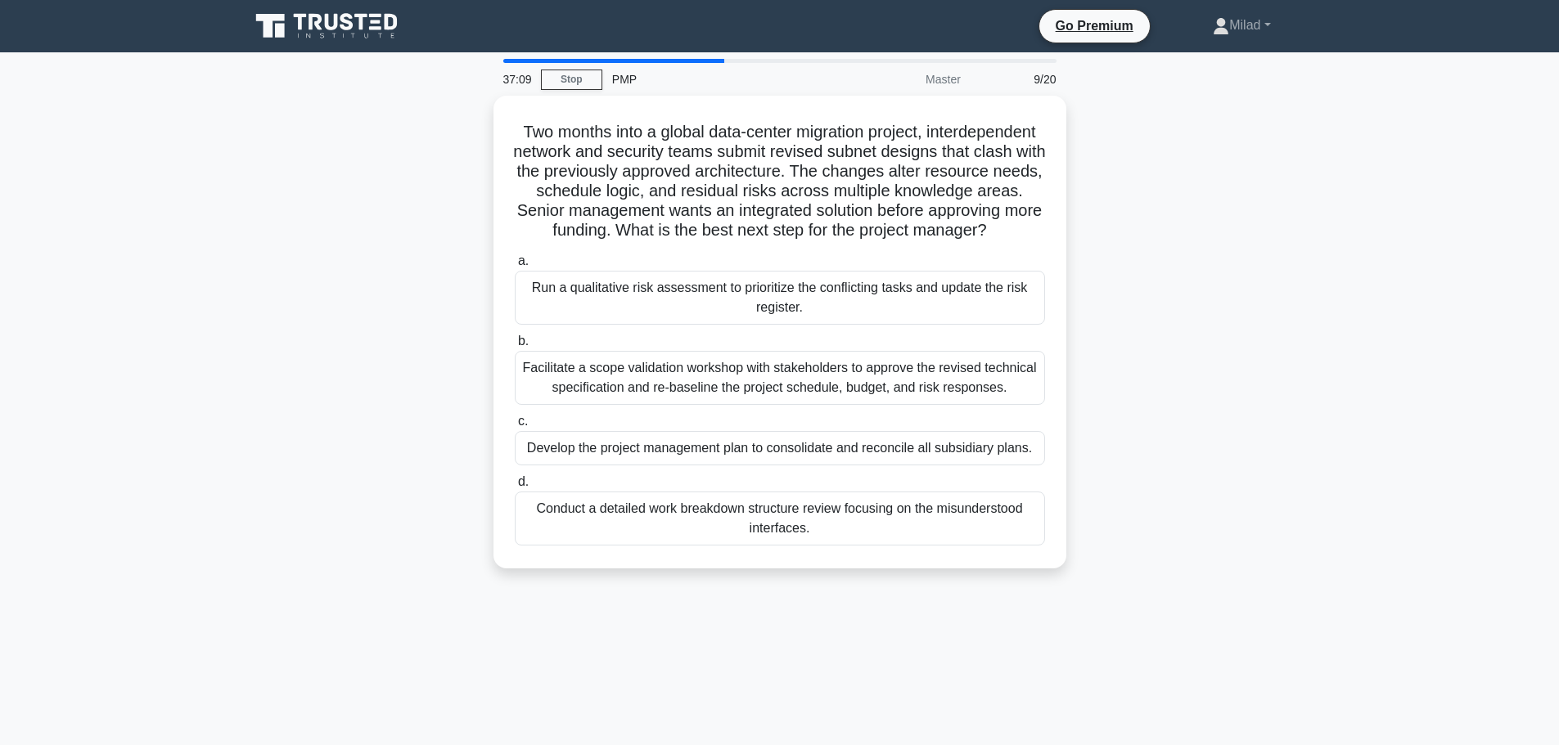
click at [1192, 334] on div "Two months into a global data-center migration project, interdependent network …" at bounding box center [780, 342] width 1080 height 493
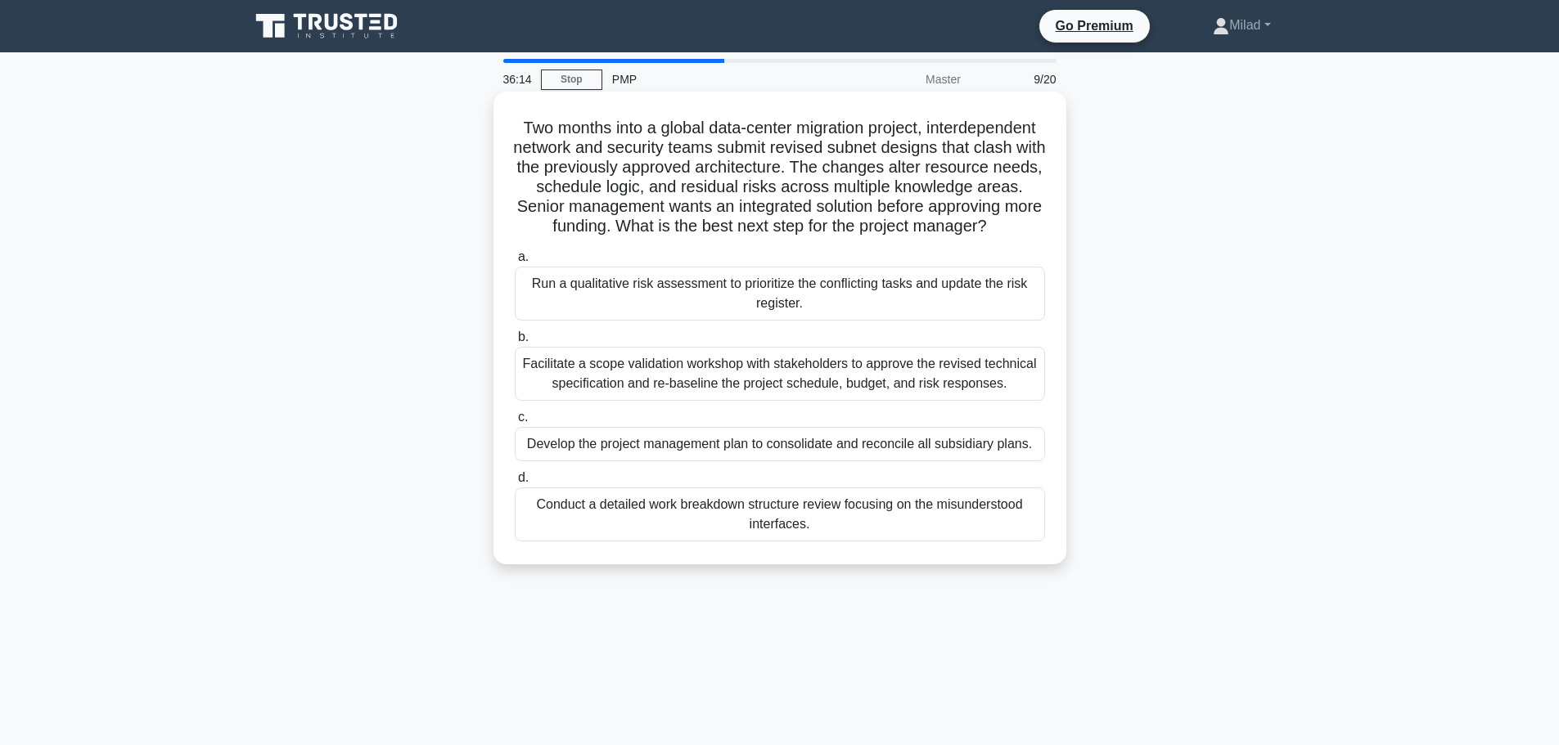
click at [792, 401] on div "Facilitate a scope validation workshop with stakeholders to approve the revised…" at bounding box center [780, 374] width 530 height 54
click at [515, 343] on input "b. Facilitate a scope validation workshop with stakeholders to approve the revi…" at bounding box center [515, 337] width 0 height 11
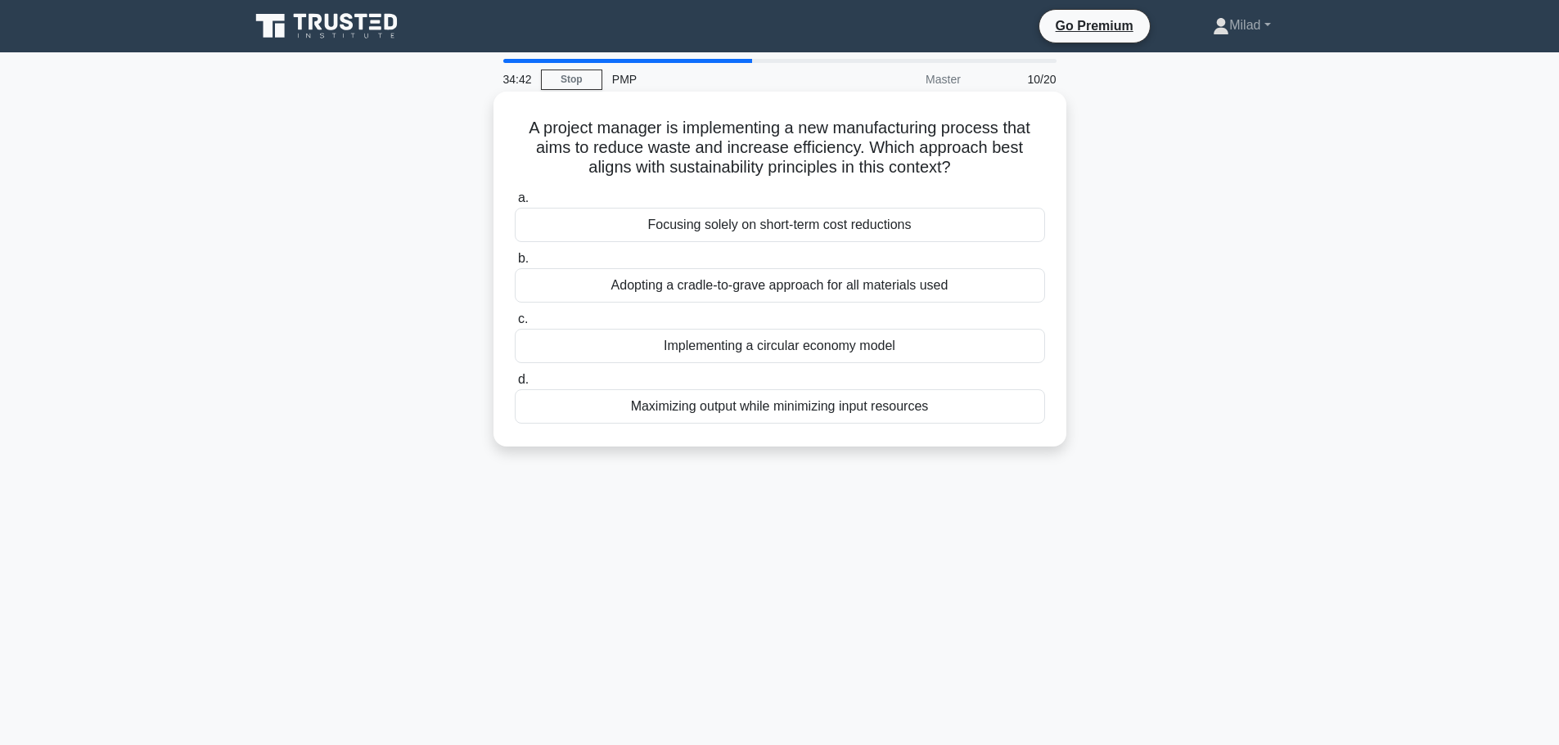
click at [667, 347] on div "Implementing a circular economy model" at bounding box center [780, 346] width 530 height 34
click at [515, 325] on input "c. Implementing a circular economy model" at bounding box center [515, 319] width 0 height 11
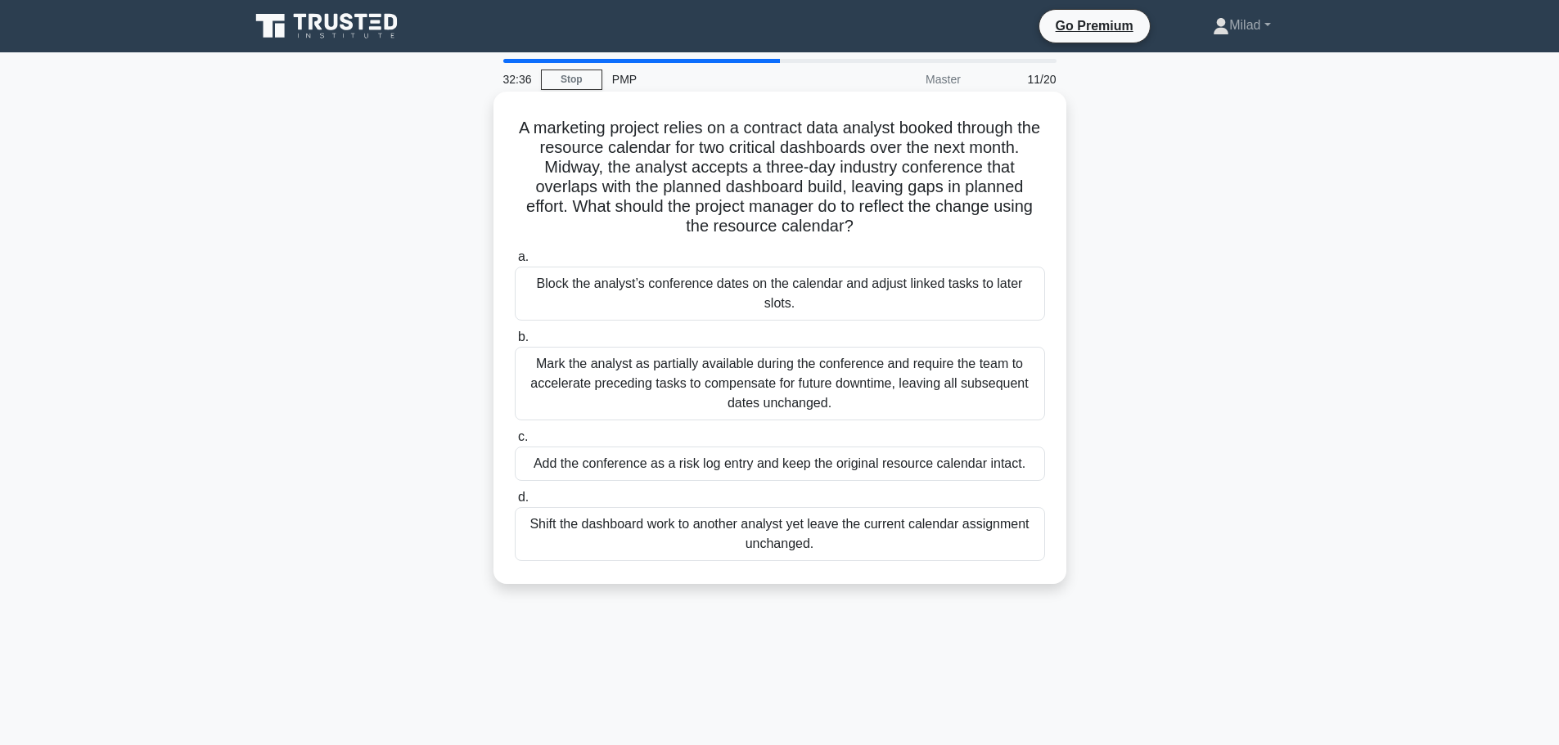
click at [657, 281] on div "Block the analyst’s conference dates on the calendar and adjust linked tasks to…" at bounding box center [780, 294] width 530 height 54
click at [515, 263] on input "a. Block the analyst’s conference dates on the calendar and adjust linked tasks…" at bounding box center [515, 257] width 0 height 11
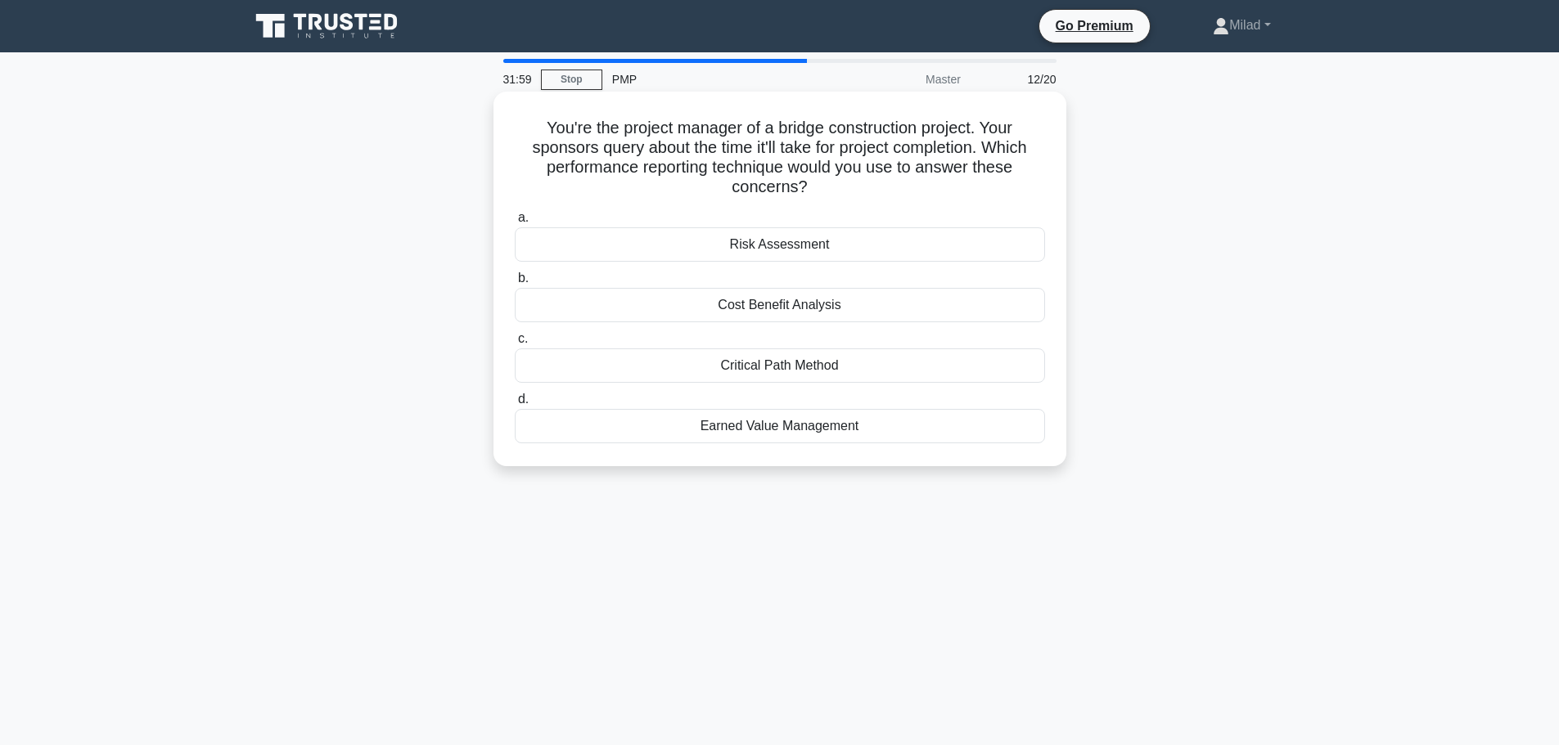
click at [813, 431] on div "Earned Value Management" at bounding box center [780, 426] width 530 height 34
click at [515, 405] on input "d. Earned Value Management" at bounding box center [515, 399] width 0 height 11
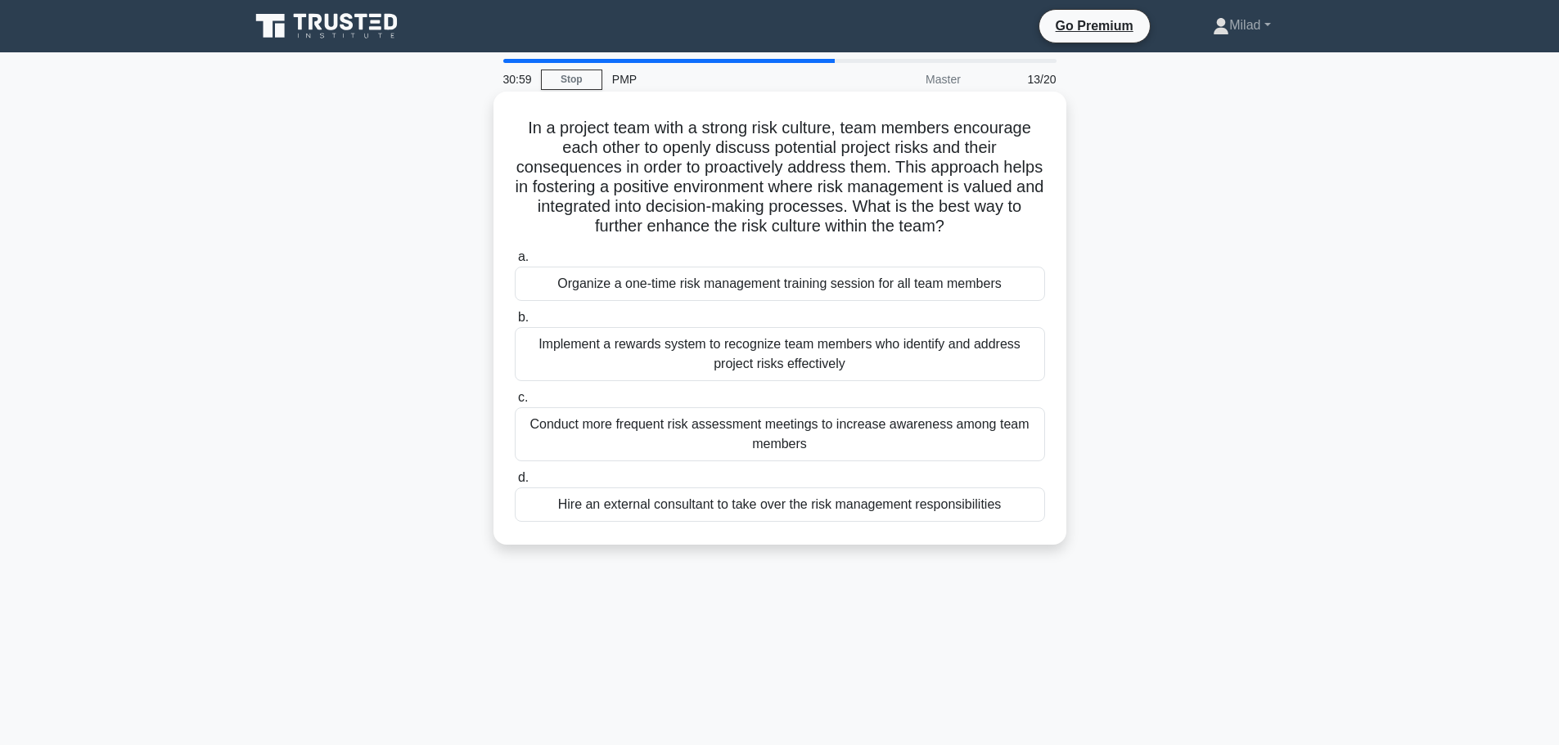
click at [724, 358] on div "Implement a rewards system to recognize team members who identify and address p…" at bounding box center [780, 354] width 530 height 54
click at [515, 323] on input "b. Implement a rewards system to recognize team members who identify and addres…" at bounding box center [515, 318] width 0 height 11
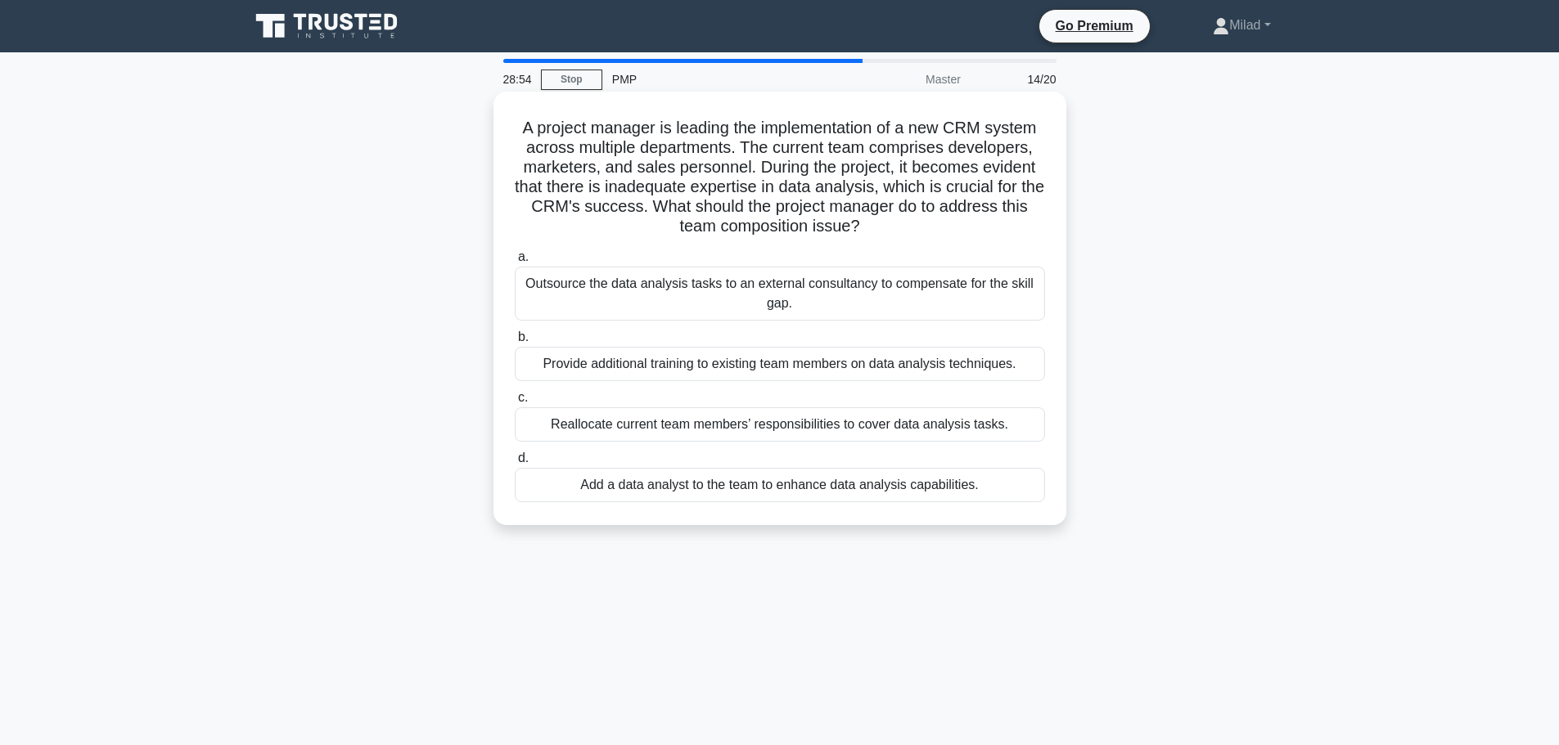
click at [568, 310] on div "Outsource the data analysis tasks to an external consultancy to compensate for …" at bounding box center [780, 294] width 530 height 54
click at [515, 263] on input "a. Outsource the data analysis tasks to an external consultancy to compensate f…" at bounding box center [515, 257] width 0 height 11
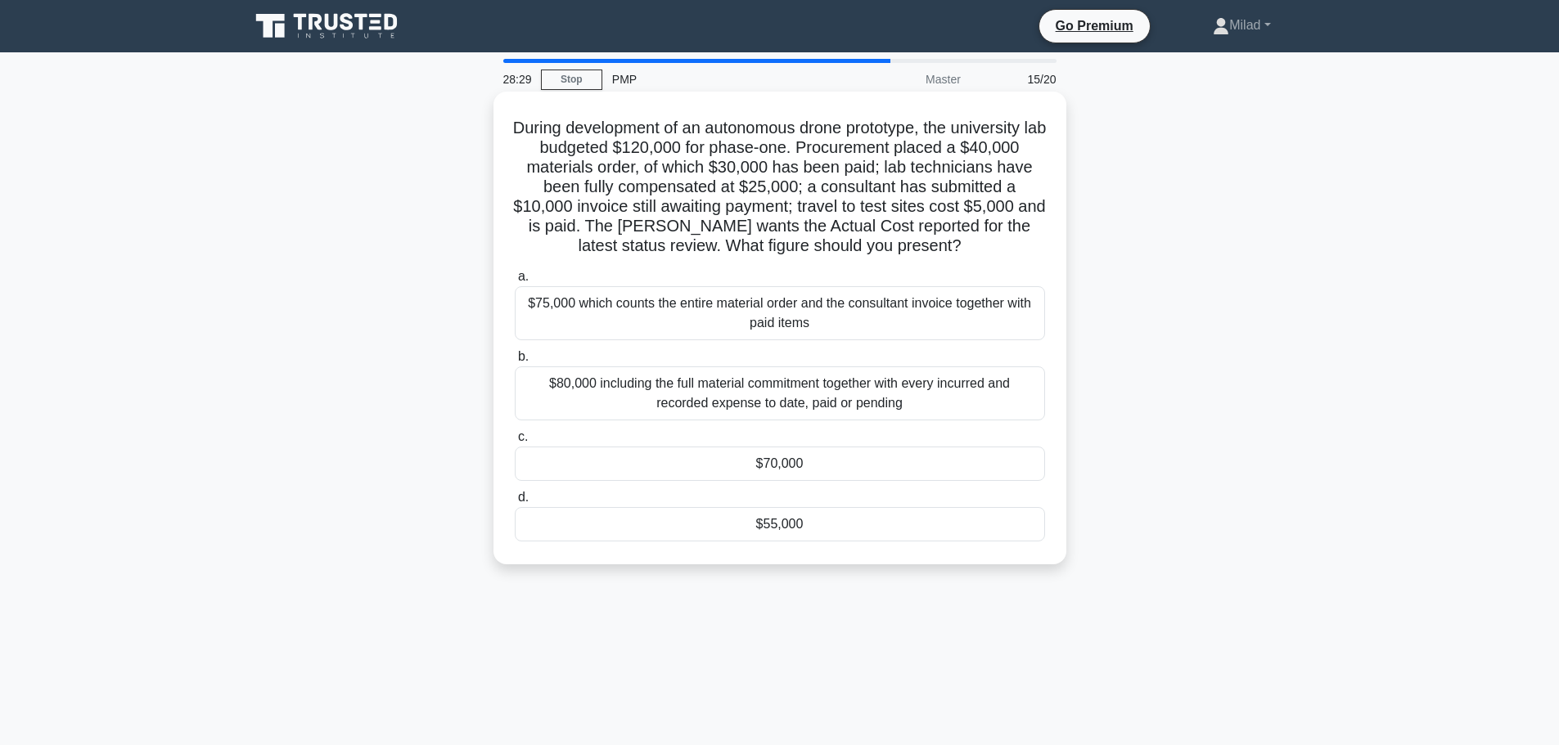
click at [658, 147] on h5 "During development of an autonomous drone prototype, the university lab budgete…" at bounding box center [780, 187] width 534 height 139
drag, startPoint x: 968, startPoint y: 151, endPoint x: 1045, endPoint y: 152, distance: 76.9
click at [1045, 152] on h5 "During development of an autonomous drone prototype, the university lab budgete…" at bounding box center [780, 187] width 534 height 139
drag, startPoint x: 722, startPoint y: 167, endPoint x: 830, endPoint y: 173, distance: 108.2
click at [830, 173] on h5 "During development of an autonomous drone prototype, the university lab budgete…" at bounding box center [780, 187] width 534 height 139
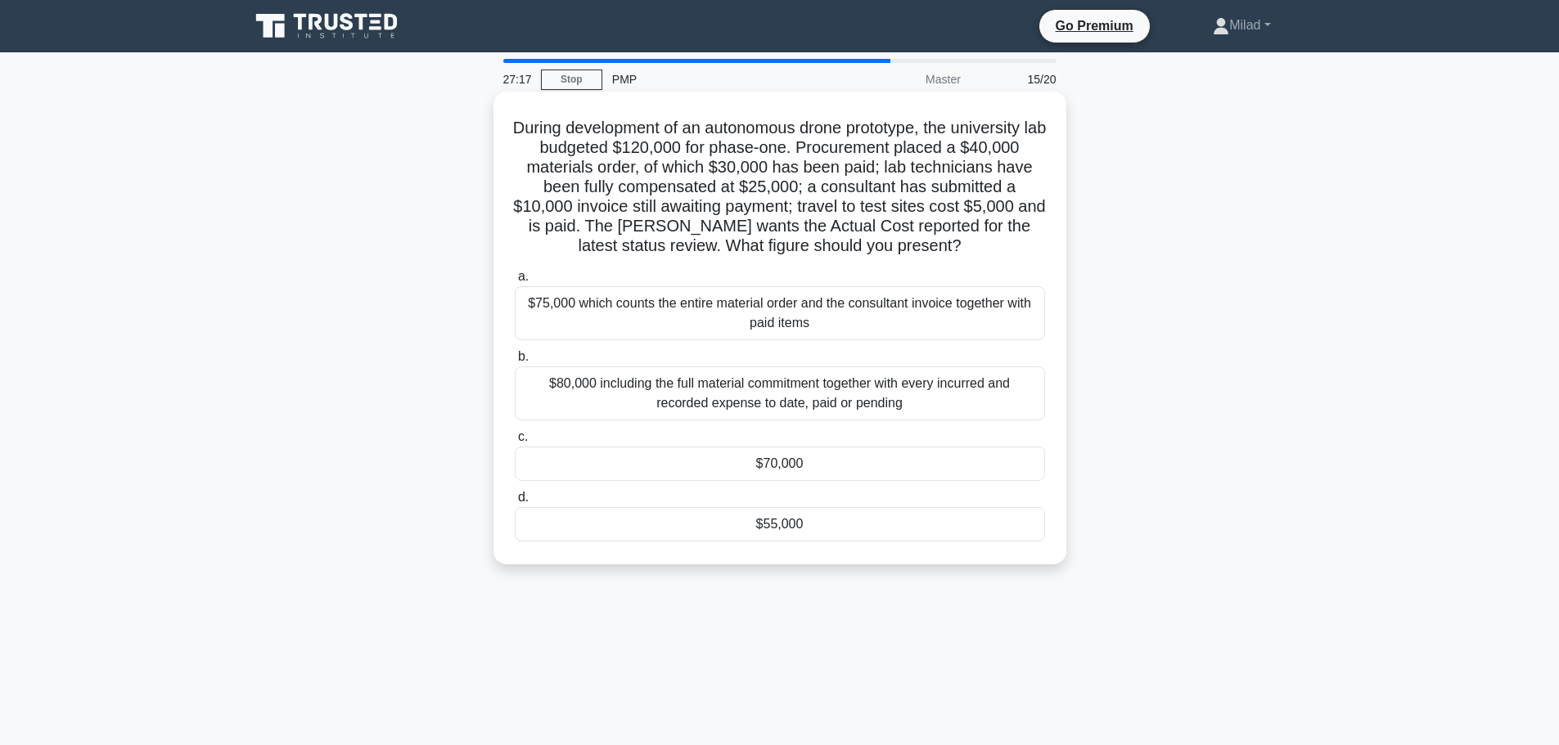
click at [796, 468] on div "$70,000" at bounding box center [780, 464] width 530 height 34
click at [515, 443] on input "c. $70,000" at bounding box center [515, 437] width 0 height 11
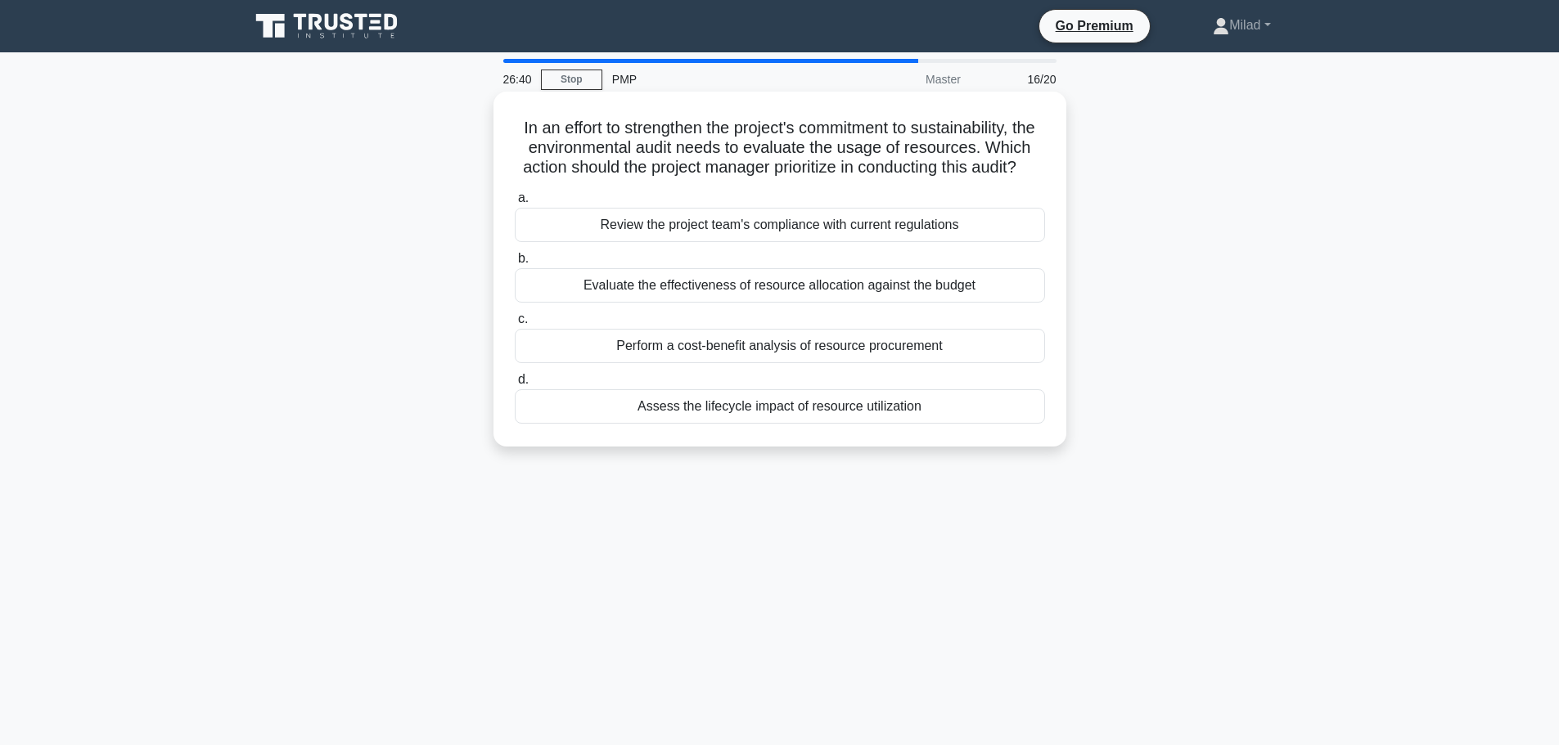
click at [850, 424] on div "Assess the lifecycle impact of resource utilization" at bounding box center [780, 407] width 530 height 34
click at [515, 385] on input "d. Assess the lifecycle impact of resource utilization" at bounding box center [515, 380] width 0 height 11
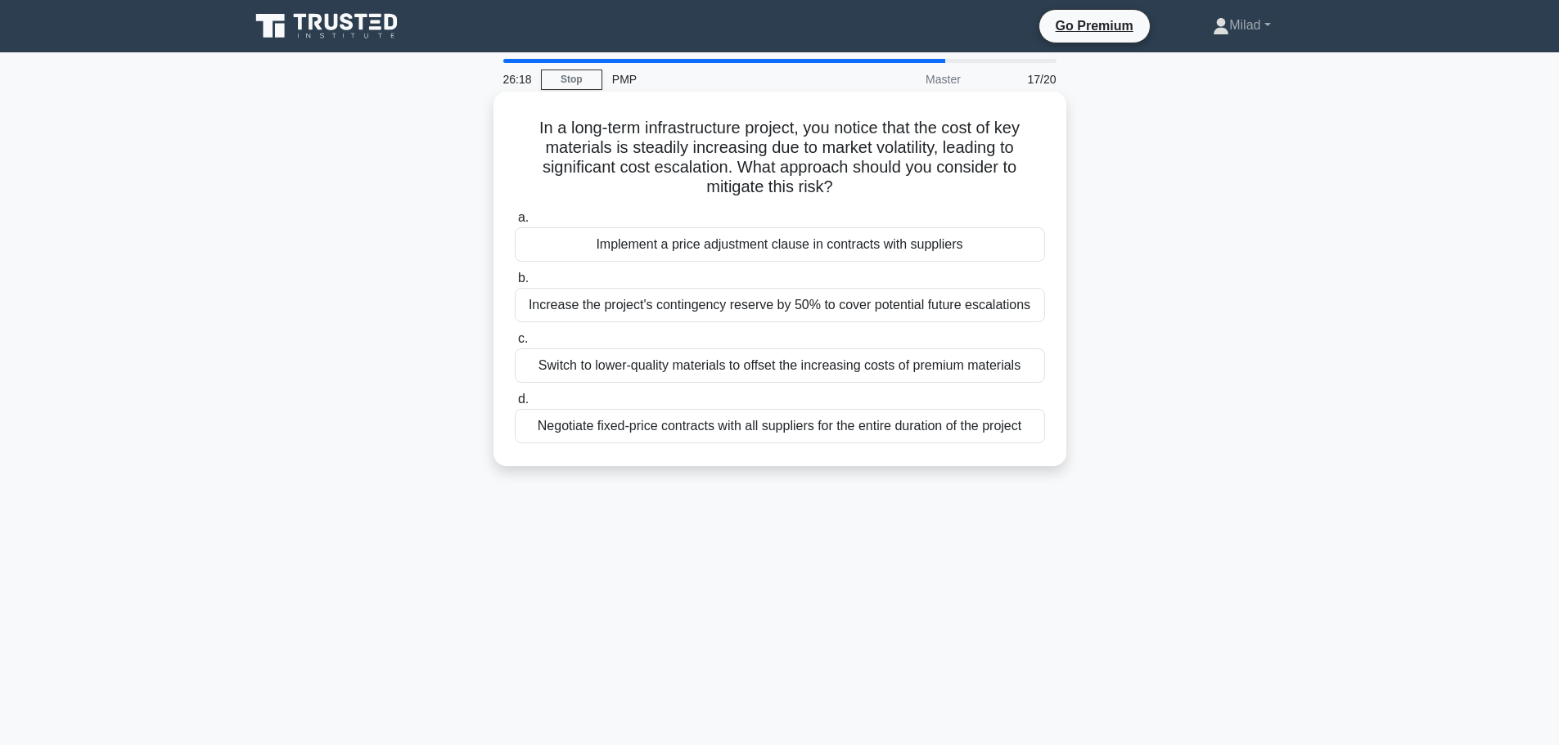
click at [786, 250] on div "Implement a price adjustment clause in contracts with suppliers" at bounding box center [780, 244] width 530 height 34
click at [515, 223] on input "a. Implement a price adjustment clause in contracts with suppliers" at bounding box center [515, 218] width 0 height 11
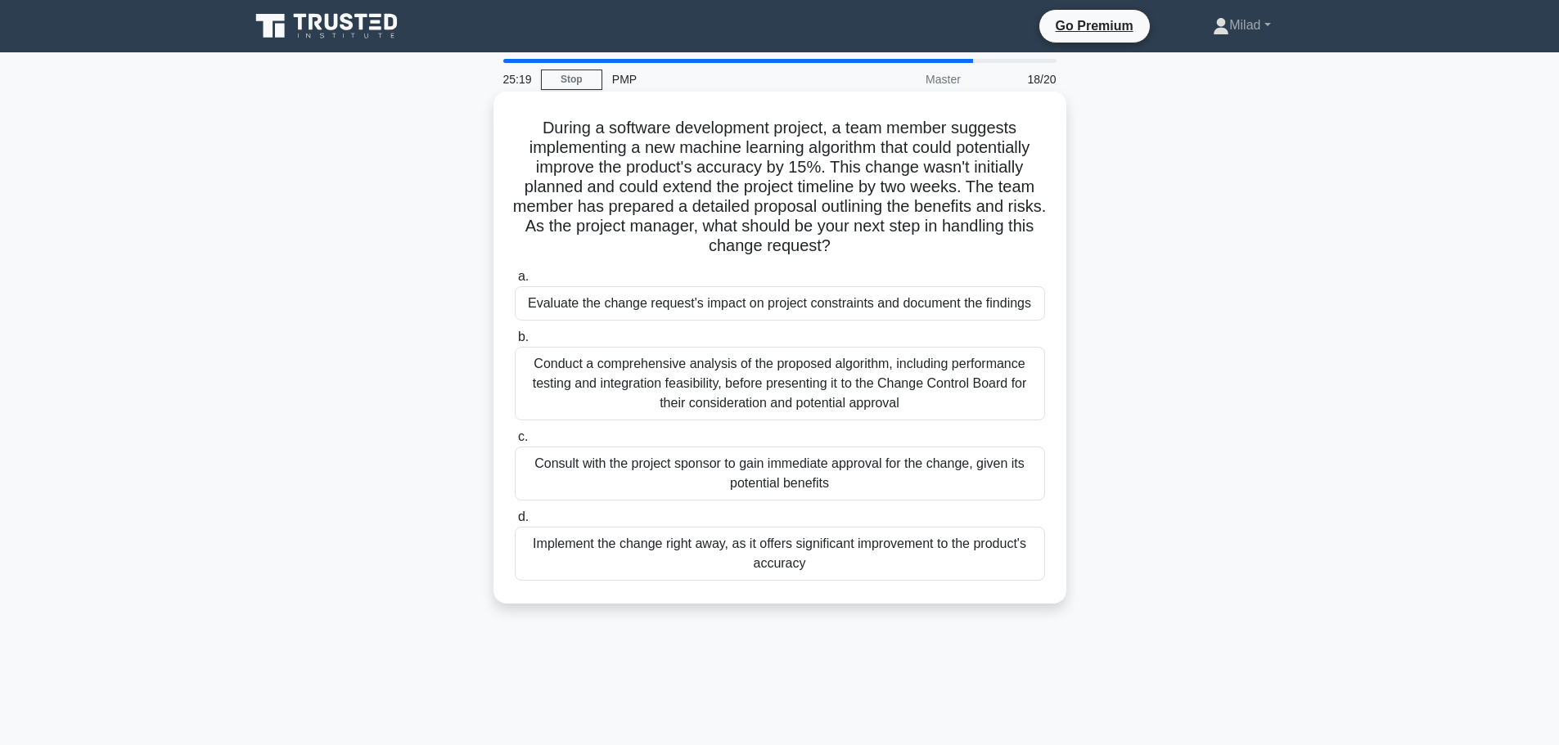
click at [731, 408] on div "Conduct a comprehensive analysis of the proposed algorithm, including performan…" at bounding box center [780, 384] width 530 height 74
click at [515, 343] on input "b. Conduct a comprehensive analysis of the proposed algorithm, including perfor…" at bounding box center [515, 337] width 0 height 11
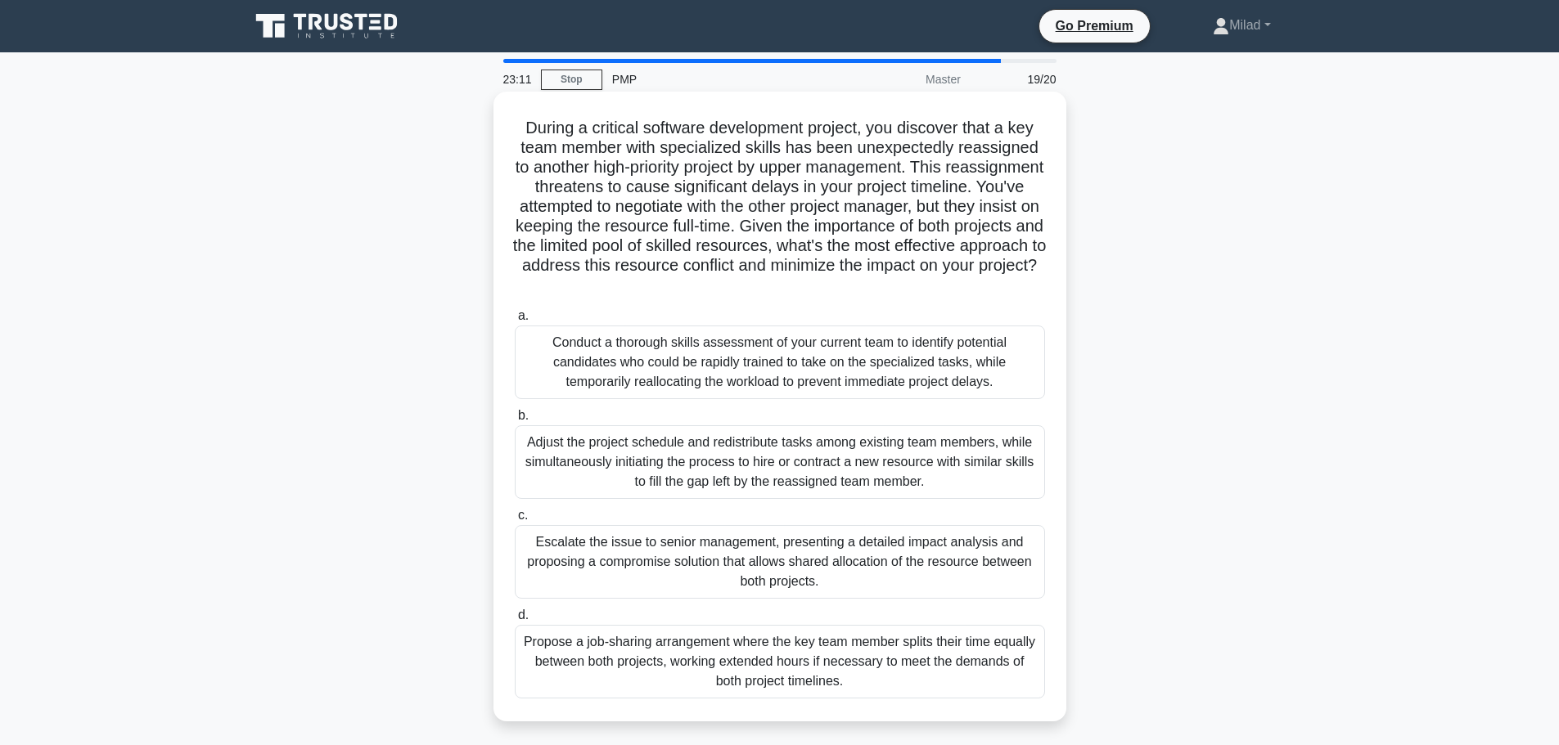
click at [789, 453] on div "Adjust the project schedule and redistribute tasks among existing team members,…" at bounding box center [780, 463] width 530 height 74
click at [515, 421] on input "b. Adjust the project schedule and redistribute tasks among existing team membe…" at bounding box center [515, 416] width 0 height 11
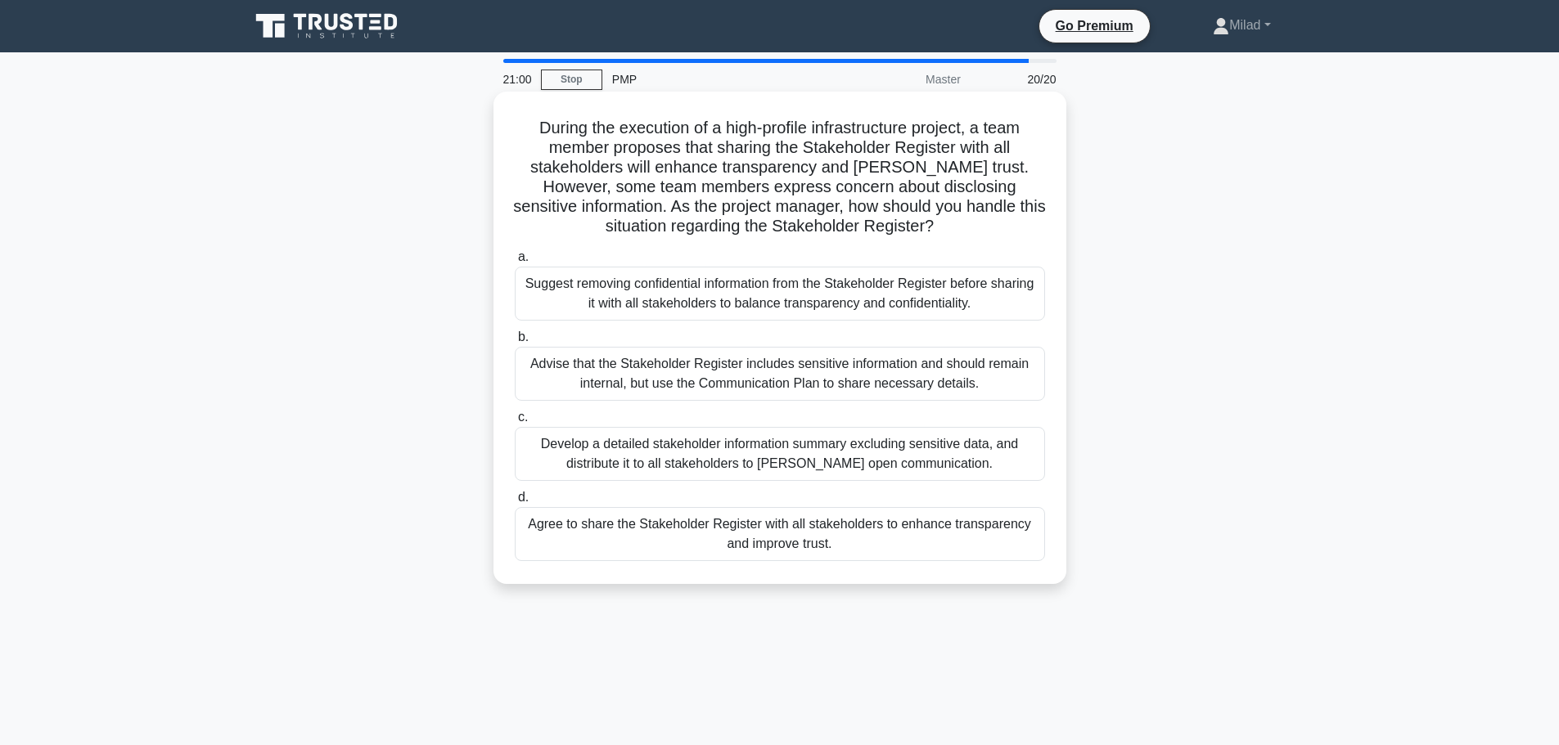
click at [707, 285] on div "Suggest removing confidential information from the Stakeholder Register before …" at bounding box center [780, 294] width 530 height 54
click at [515, 263] on input "a. Suggest removing confidential information from the Stakeholder Register befo…" at bounding box center [515, 257] width 0 height 11
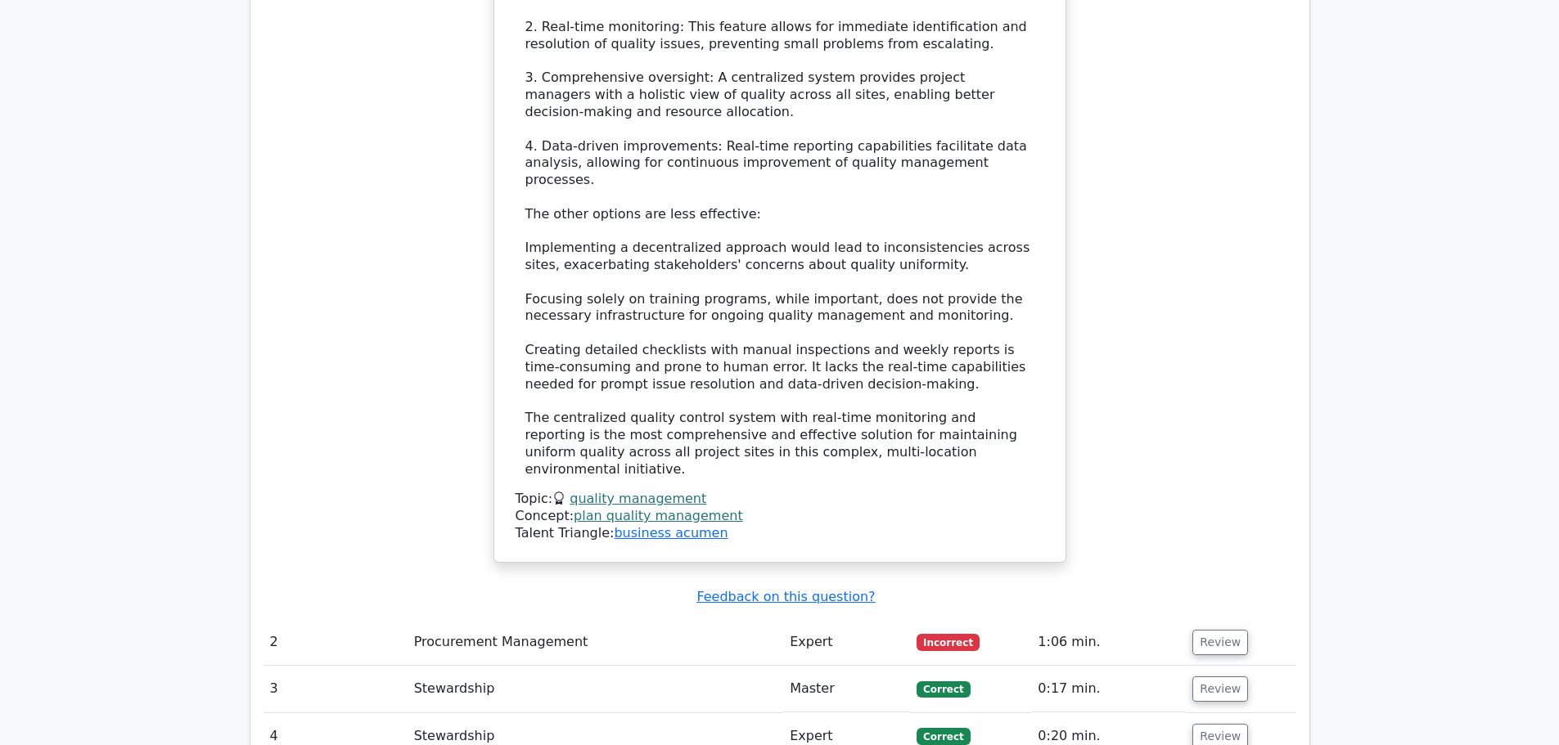
scroll to position [2864, 0]
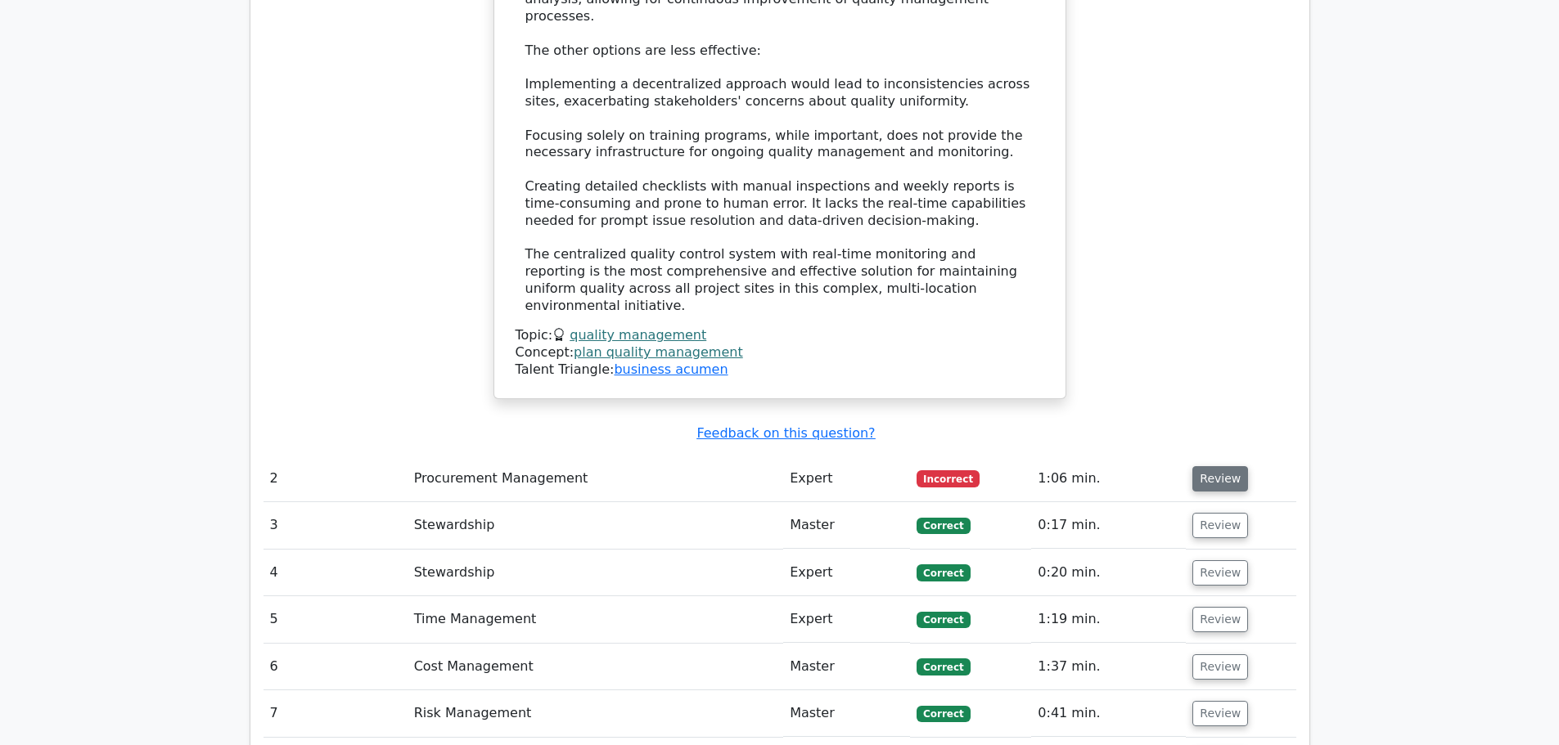
click at [1217, 466] on button "Review" at bounding box center [1220, 478] width 56 height 25
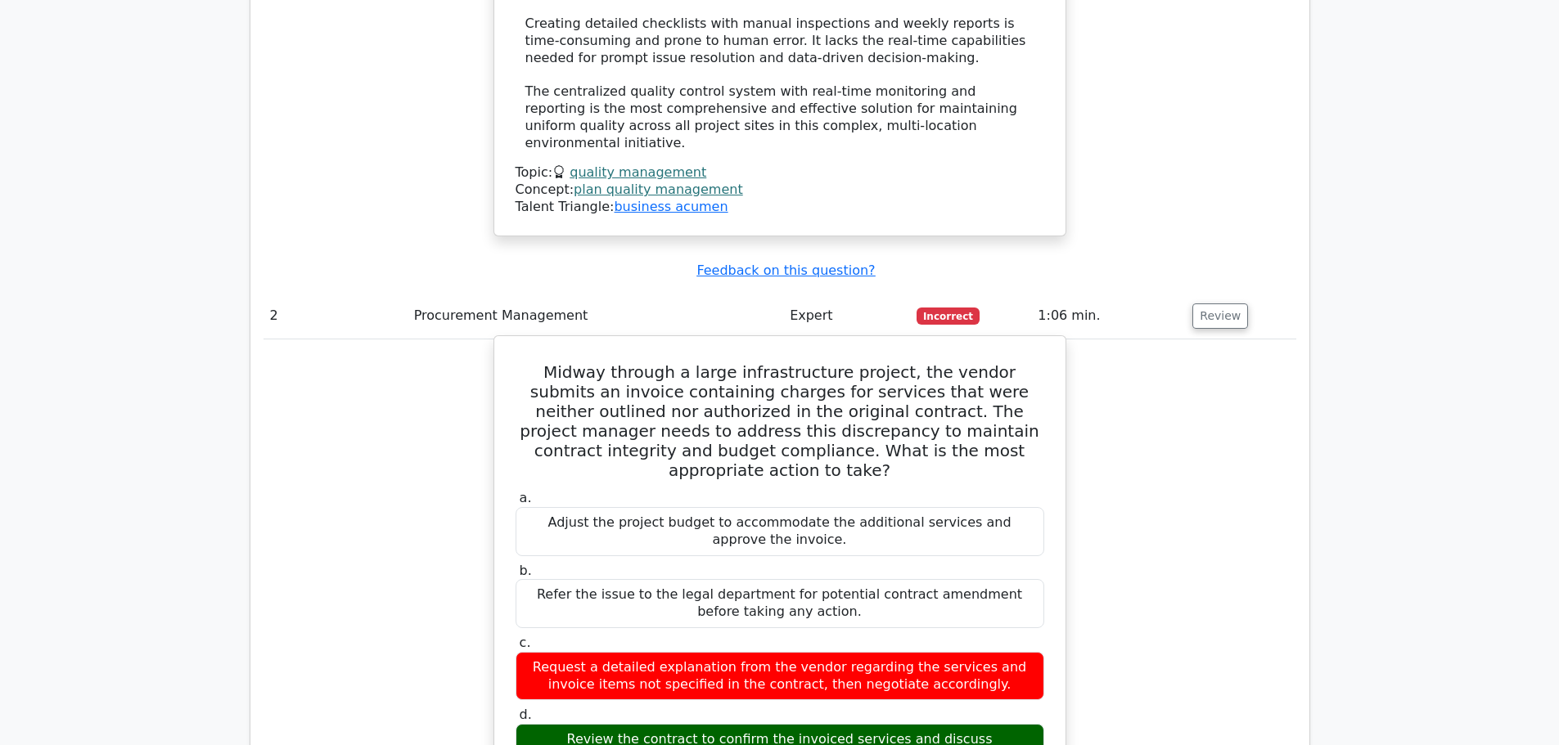
scroll to position [3028, 0]
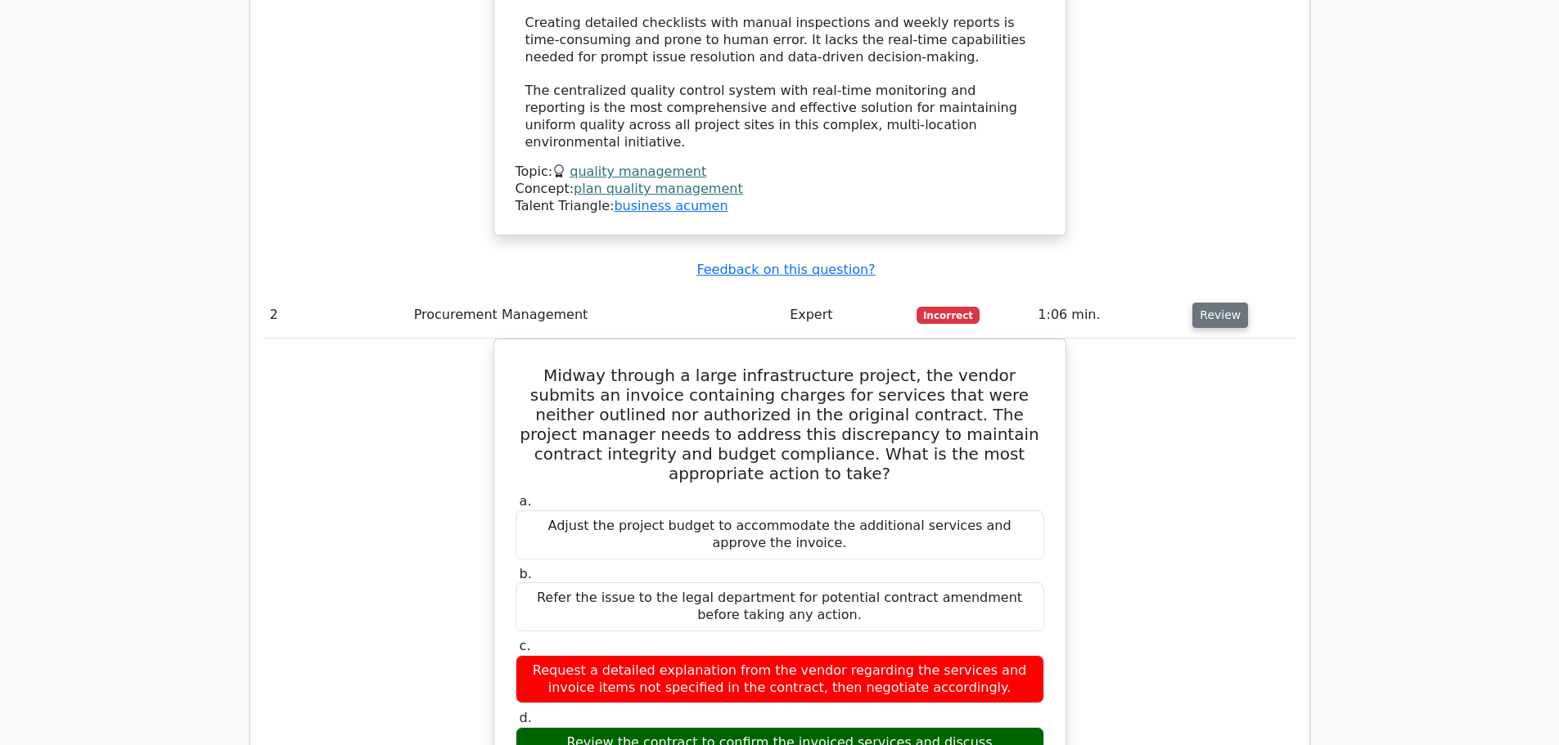
click at [1215, 303] on button "Review" at bounding box center [1220, 315] width 56 height 25
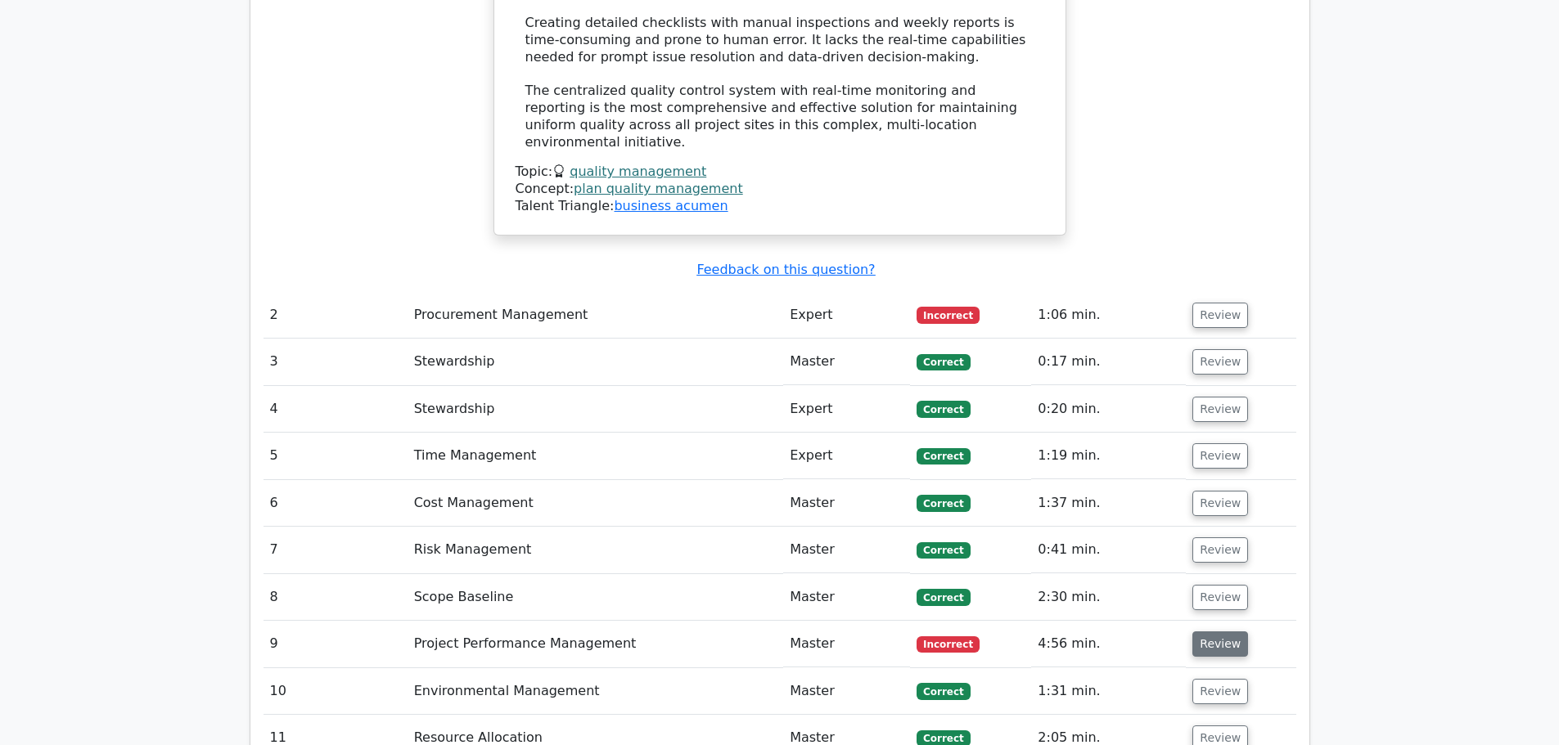
click at [1197, 632] on button "Review" at bounding box center [1220, 644] width 56 height 25
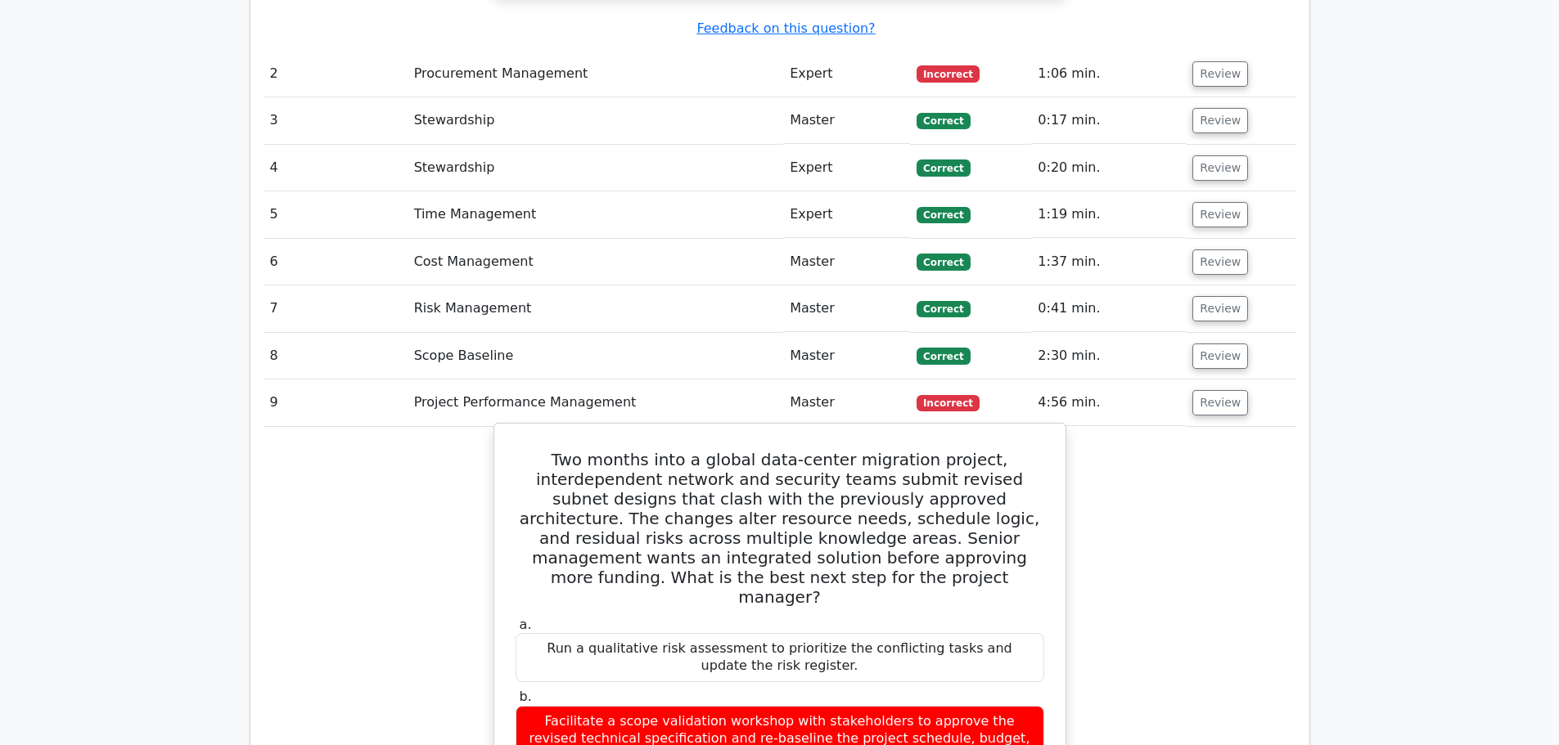
scroll to position [3273, 0]
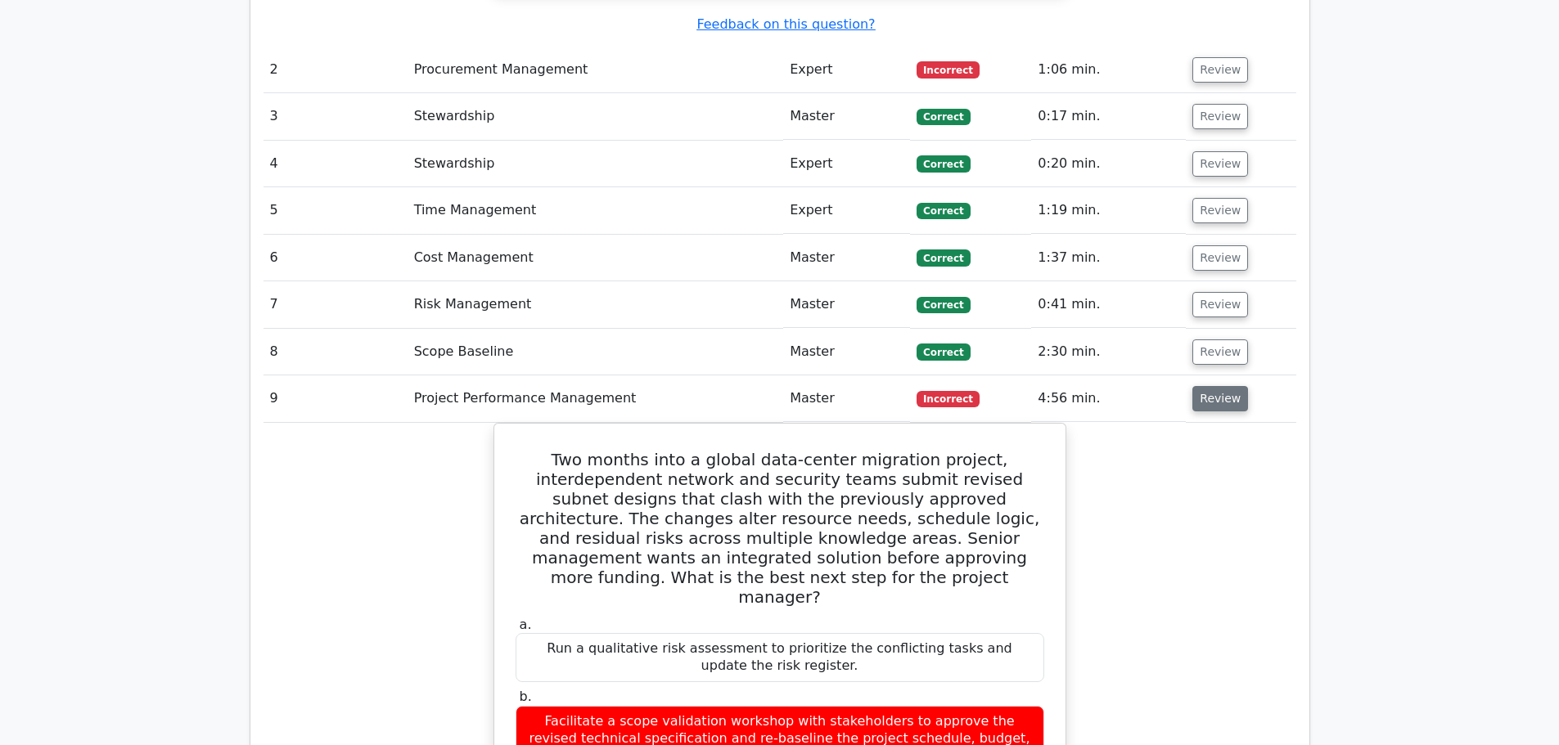
click at [1203, 386] on button "Review" at bounding box center [1220, 398] width 56 height 25
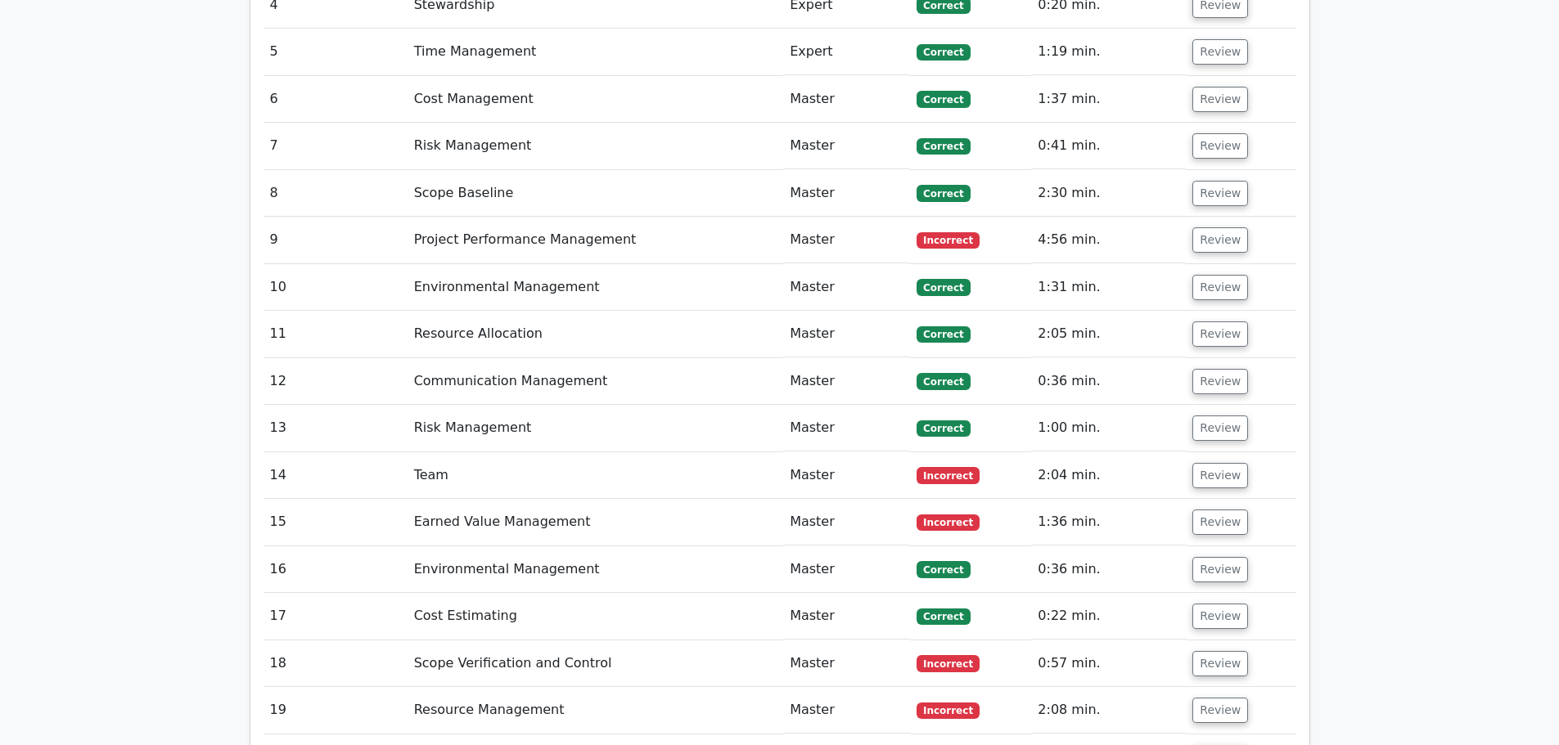
scroll to position [3682, 0]
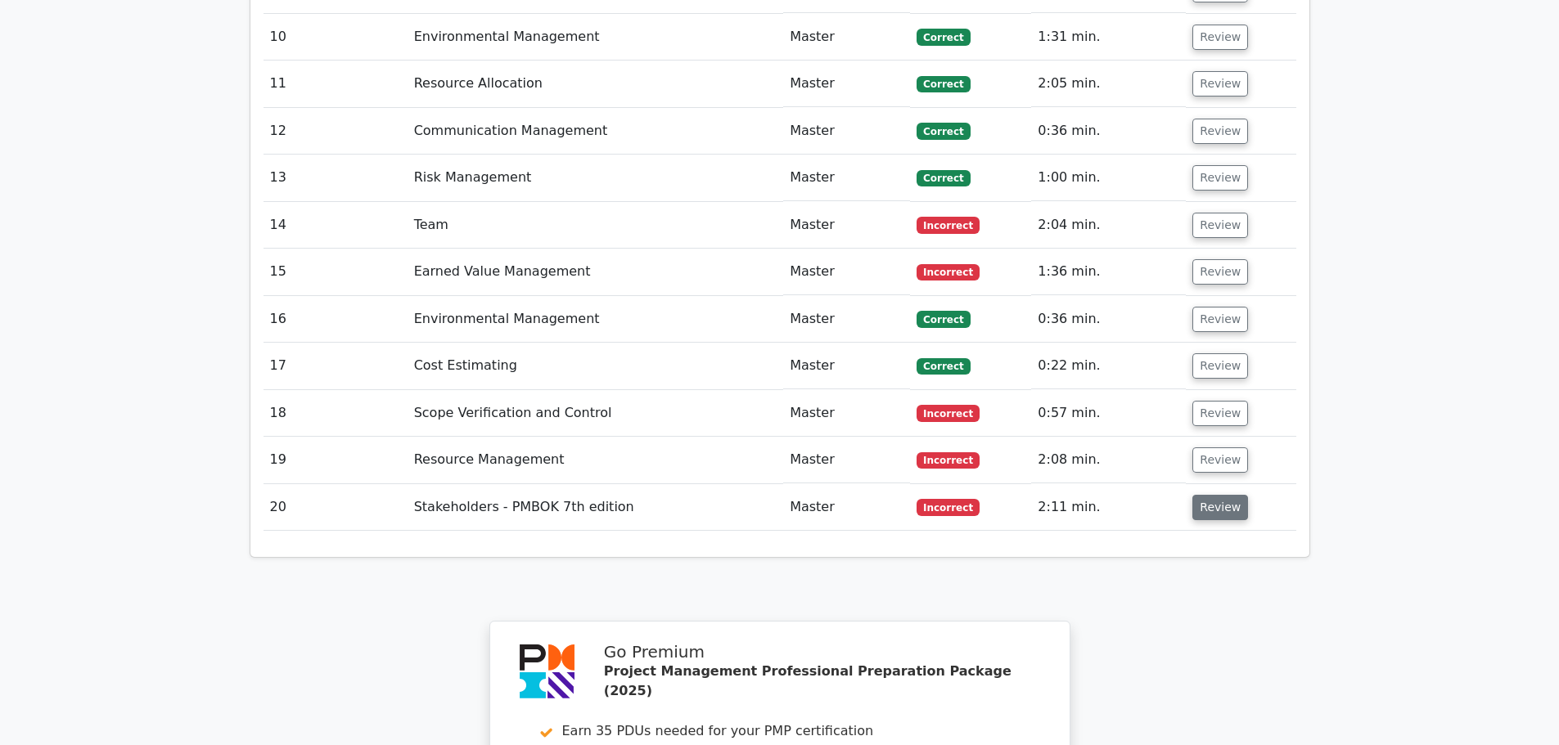
click at [1221, 495] on button "Review" at bounding box center [1220, 507] width 56 height 25
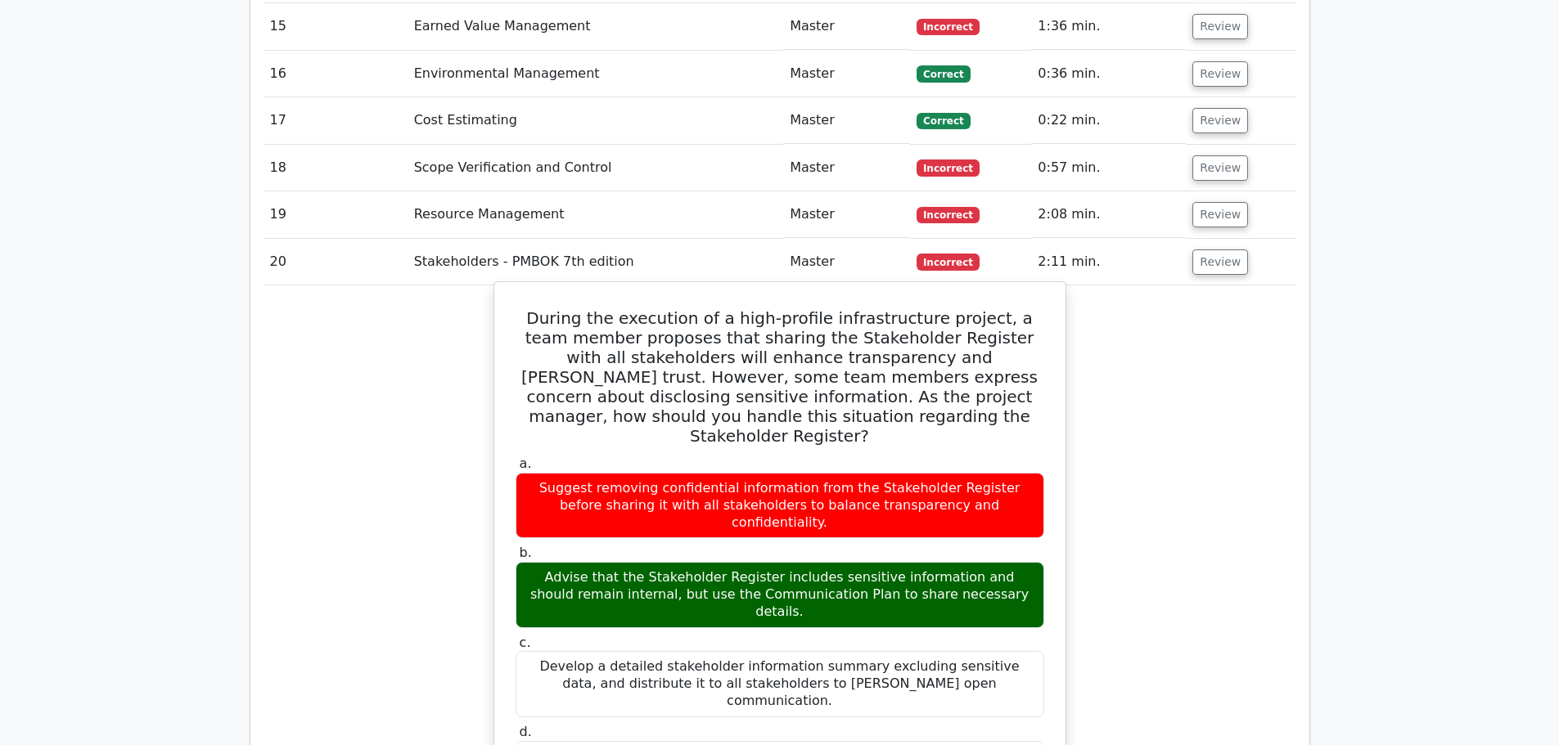
scroll to position [3846, 0]
